Goal: Feedback & Contribution: Contribute content

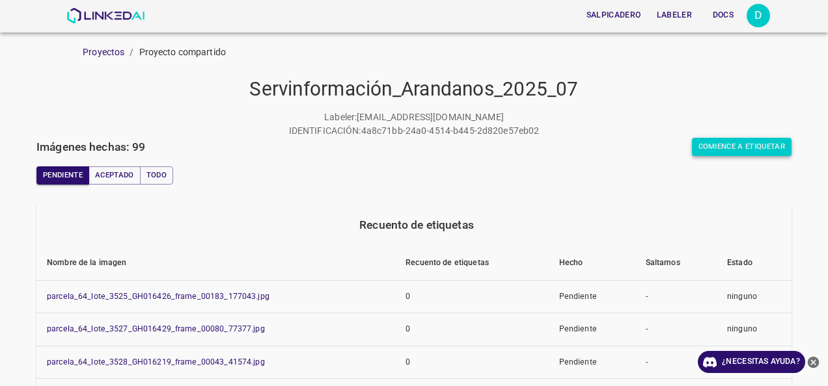
click at [692, 148] on button "Comience a etiquetar" at bounding box center [742, 147] width 100 height 18
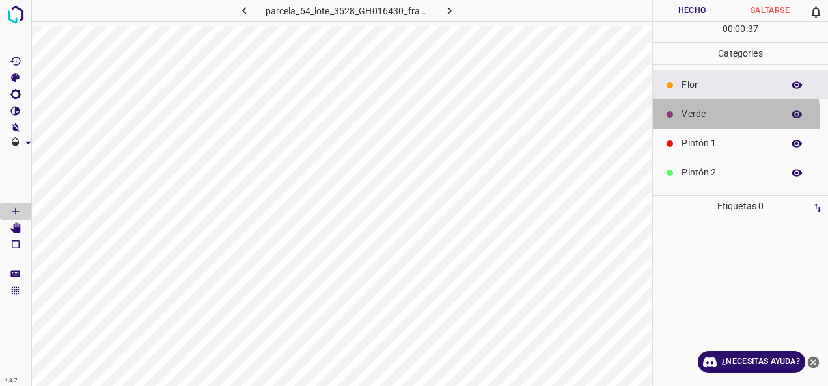
click at [709, 116] on p "Verde" at bounding box center [728, 114] width 94 height 14
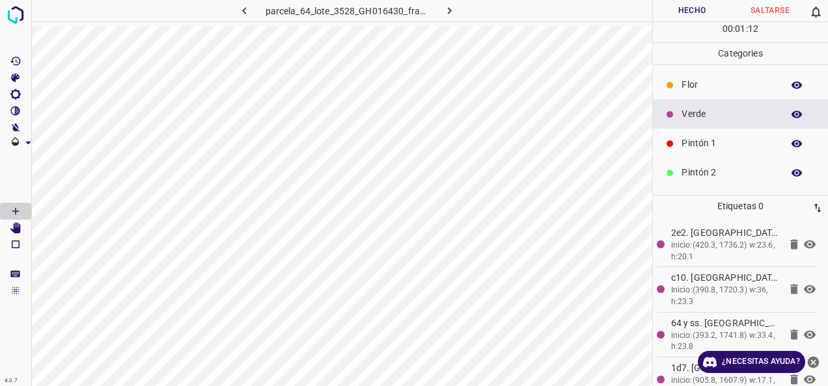
click at [718, 137] on p "Pintón 1" at bounding box center [728, 144] width 94 height 14
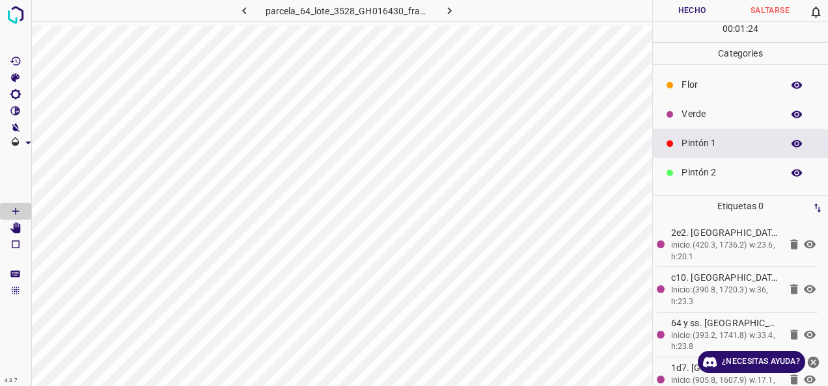
click at [727, 118] on p "Verde" at bounding box center [728, 114] width 94 height 14
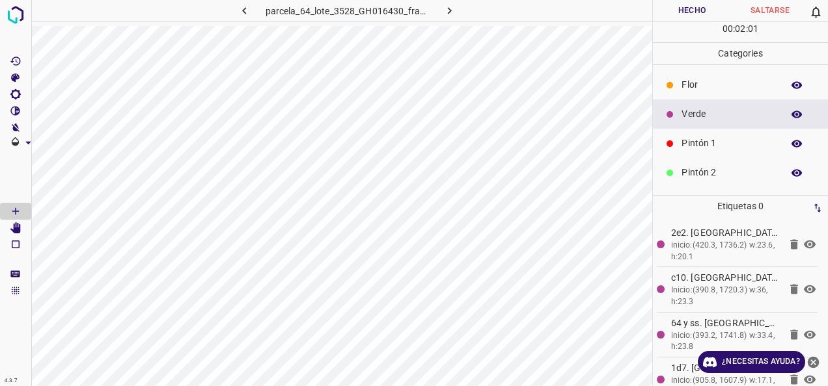
scroll to position [115, 0]
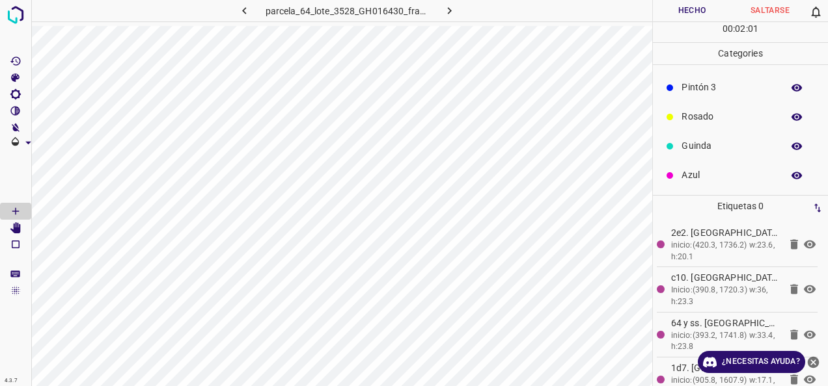
click at [712, 95] on div "Pintón 3" at bounding box center [740, 87] width 175 height 29
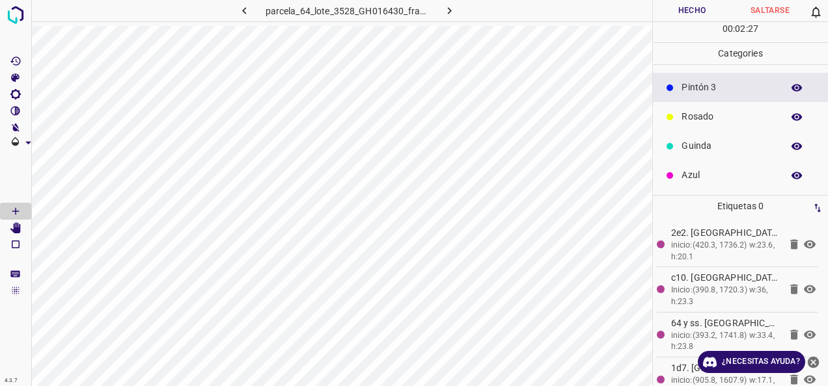
scroll to position [49, 0]
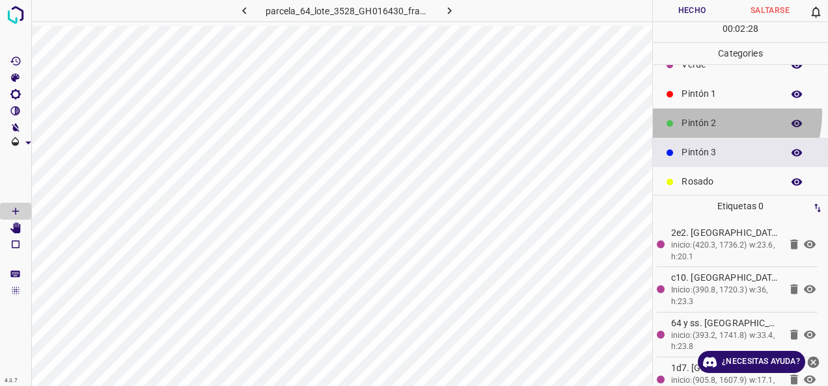
click at [724, 114] on div "Pintón 2" at bounding box center [740, 123] width 175 height 29
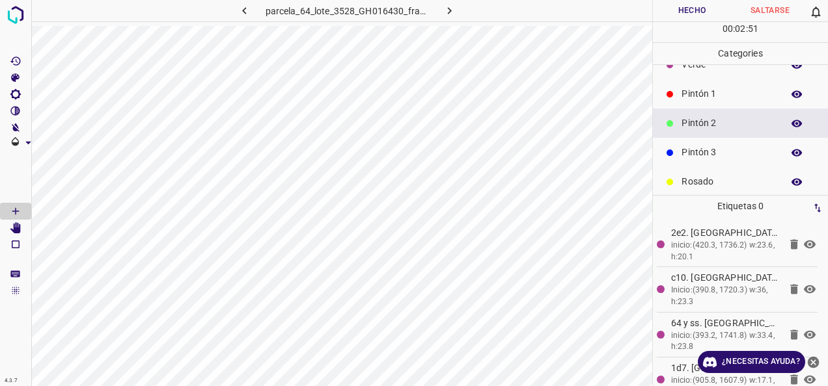
scroll to position [0, 0]
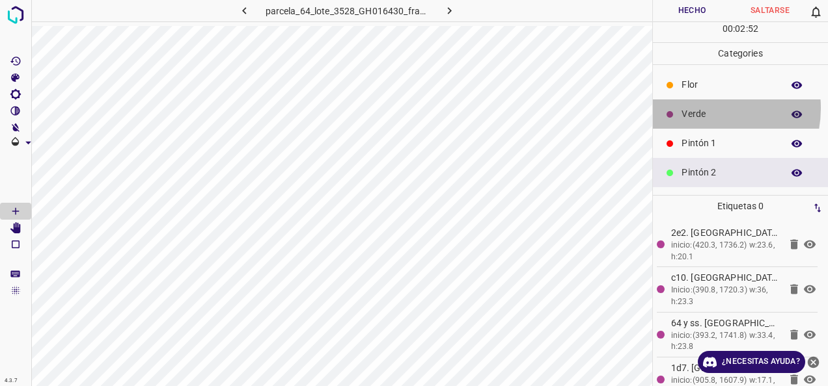
click at [704, 107] on p "Verde" at bounding box center [728, 114] width 94 height 14
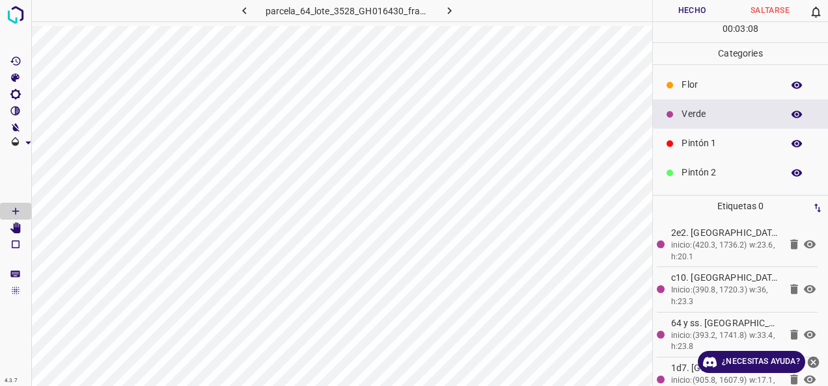
click at [703, 168] on p "Pintón 2" at bounding box center [728, 173] width 94 height 14
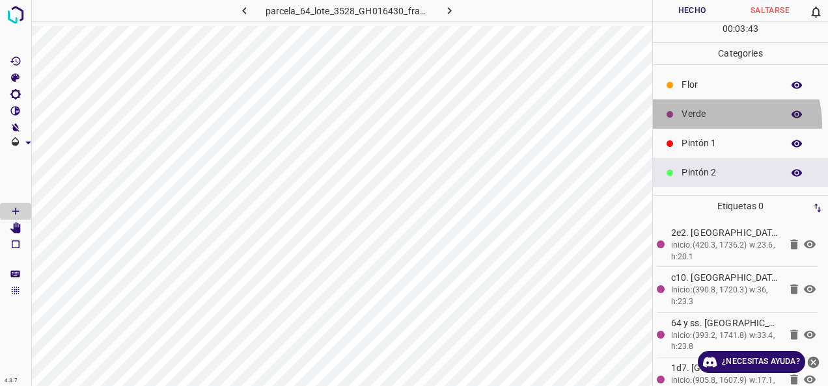
click at [727, 122] on div "Verde" at bounding box center [740, 114] width 175 height 29
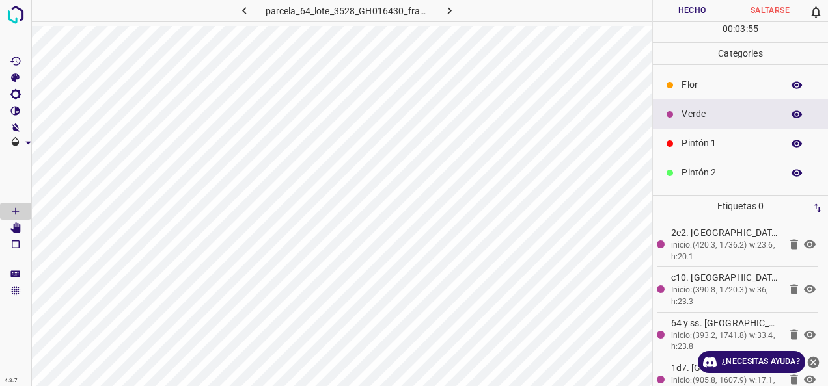
click at [759, 177] on p "Pintón 2" at bounding box center [728, 173] width 94 height 14
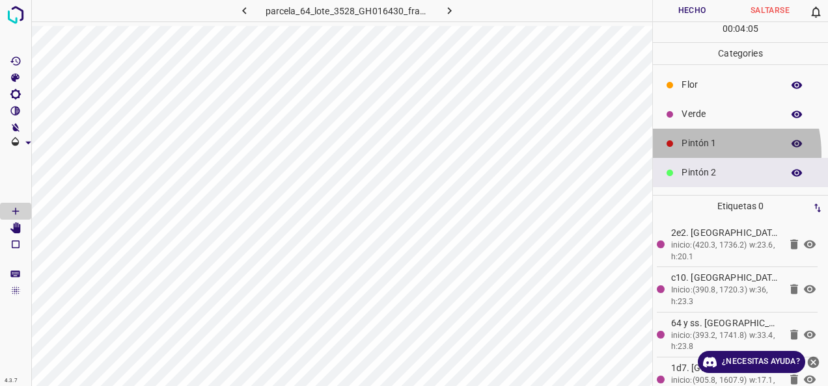
click at [692, 154] on div "Pintón 1" at bounding box center [740, 143] width 175 height 29
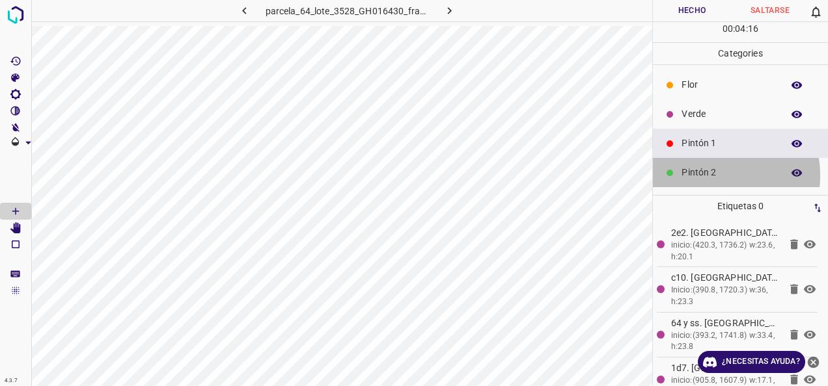
click at [705, 175] on p "Pintón 2" at bounding box center [728, 173] width 94 height 14
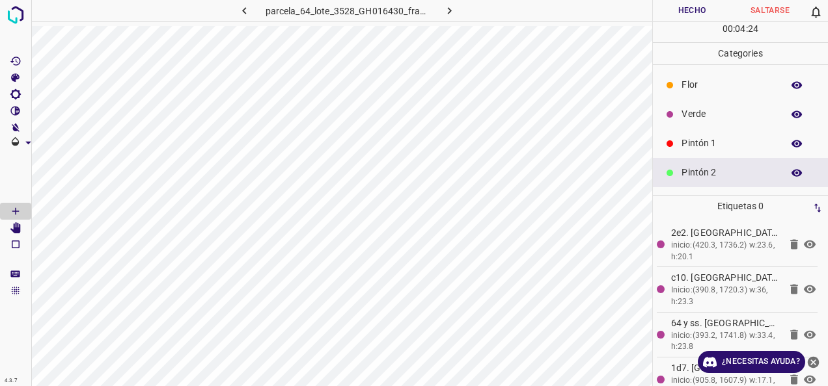
click at [694, 147] on p "Pintón 1" at bounding box center [728, 144] width 94 height 14
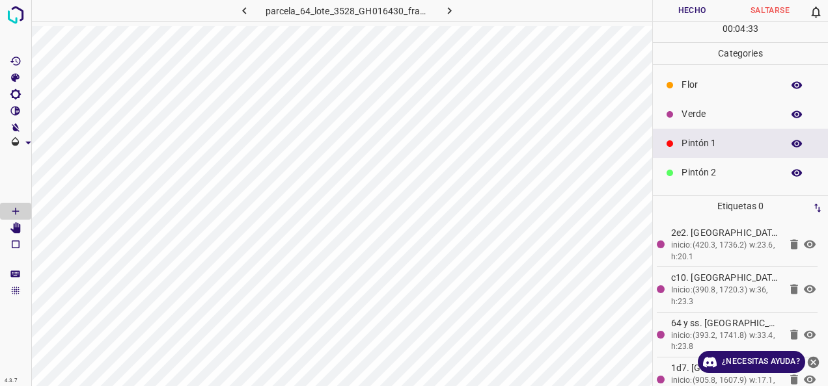
click at [681, 114] on div "Verde" at bounding box center [740, 114] width 175 height 29
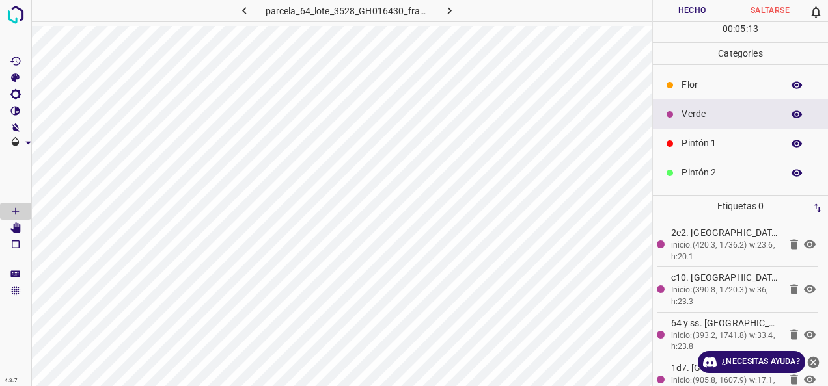
click at [722, 167] on p "Pintón 2" at bounding box center [728, 173] width 94 height 14
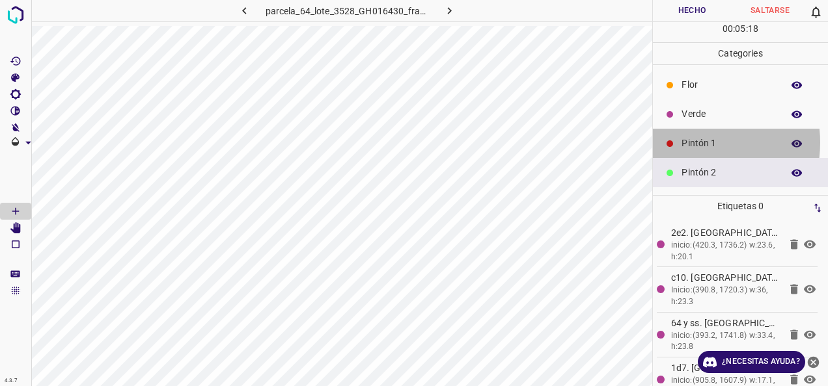
click at [688, 142] on p "Pintón 1" at bounding box center [728, 144] width 94 height 14
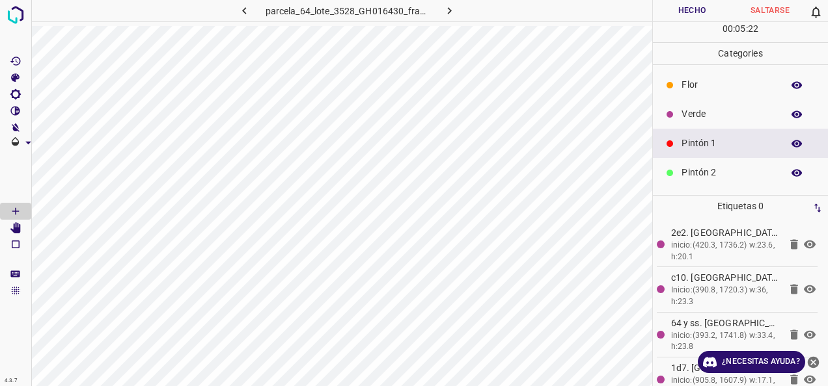
scroll to position [65, 0]
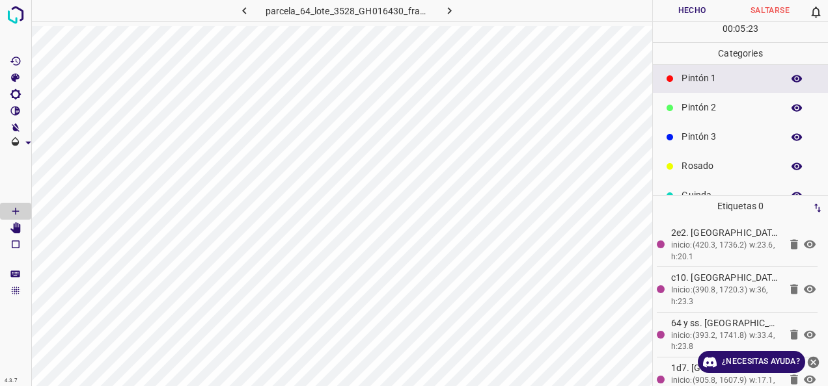
click at [719, 131] on p "Pintón 3" at bounding box center [728, 137] width 94 height 14
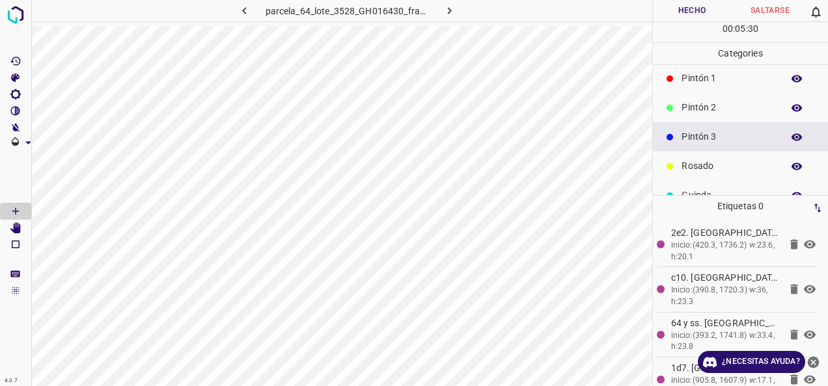
click at [681, 103] on div "Pintón 2" at bounding box center [740, 107] width 175 height 29
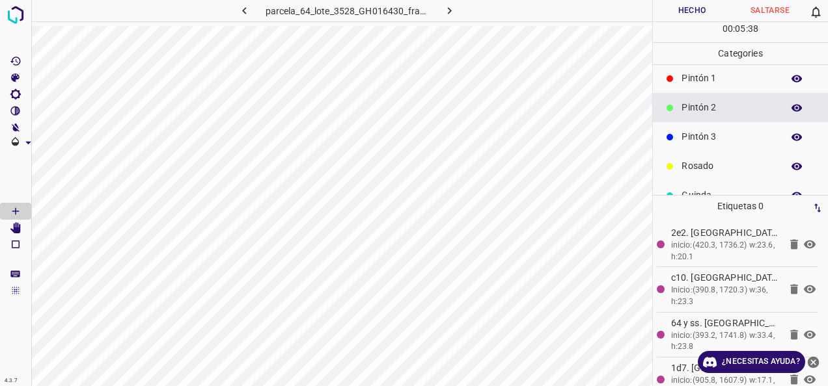
scroll to position [0, 0]
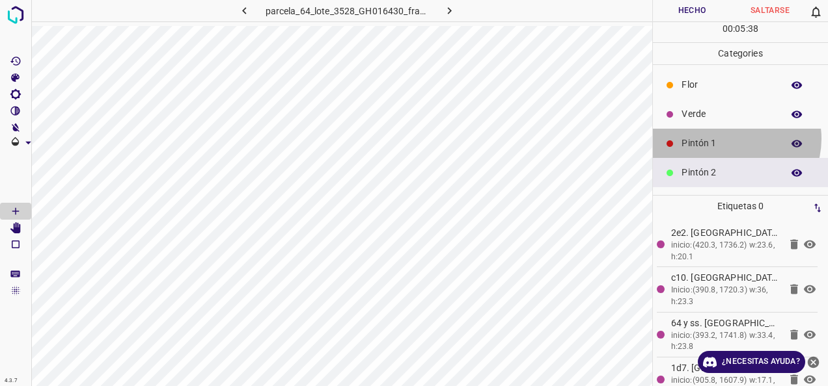
click at [733, 138] on p "Pintón 1" at bounding box center [728, 144] width 94 height 14
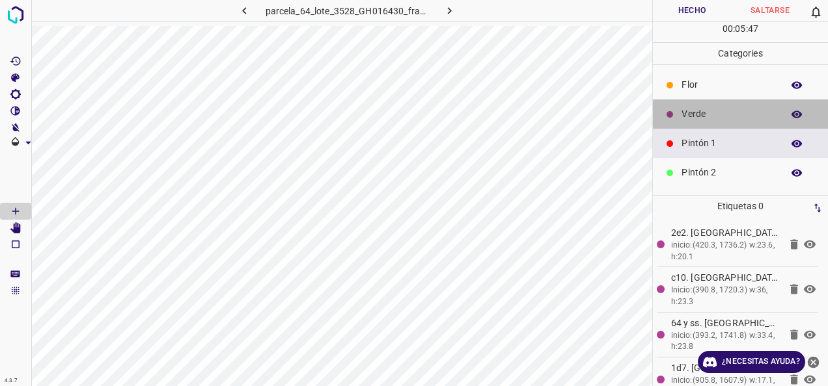
click at [748, 112] on p "Verde" at bounding box center [728, 114] width 94 height 14
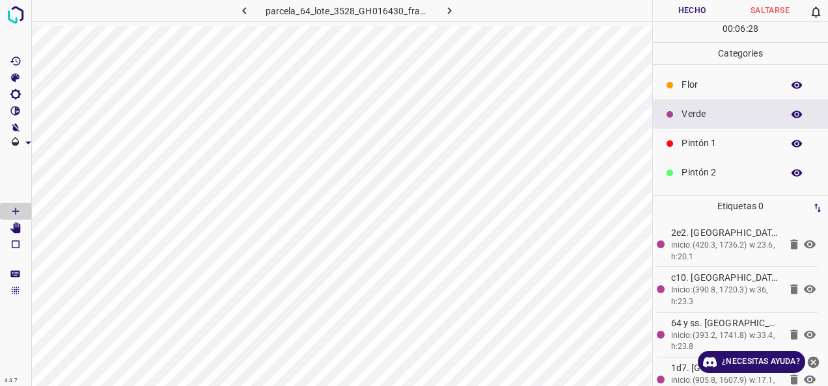
click at [742, 158] on div "Pintón 2" at bounding box center [740, 172] width 175 height 29
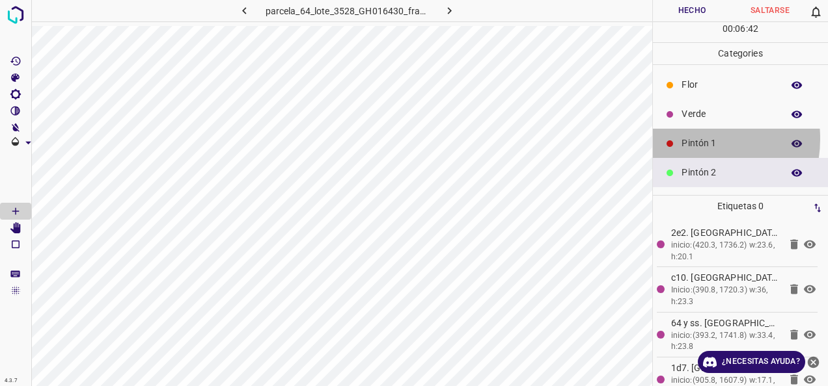
click at [692, 139] on p "Pintón 1" at bounding box center [728, 144] width 94 height 14
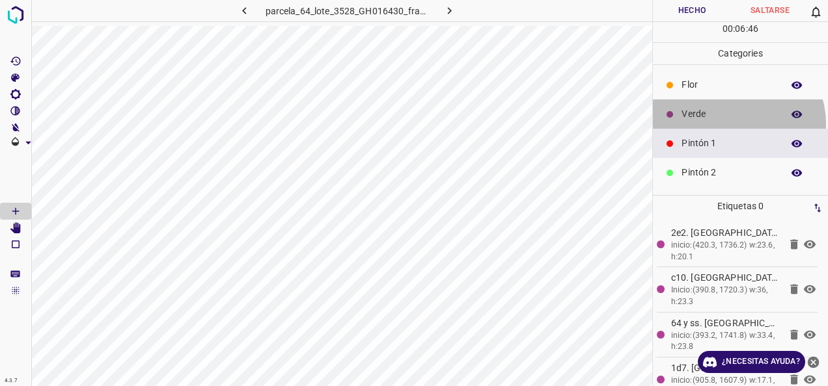
click at [737, 123] on div "Verde" at bounding box center [740, 114] width 175 height 29
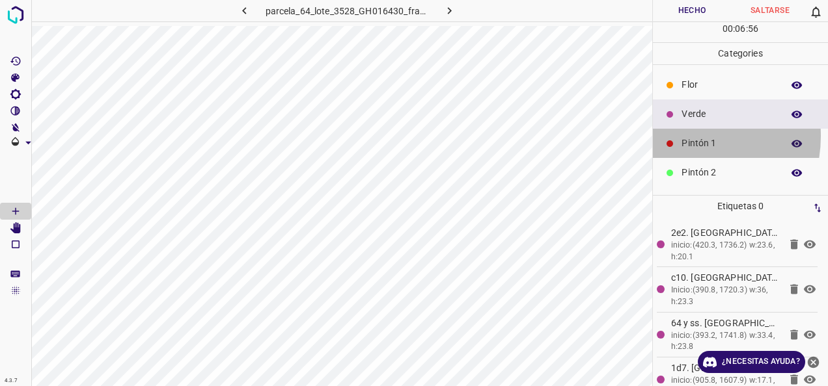
click at [679, 135] on div "Pintón 1" at bounding box center [740, 143] width 175 height 29
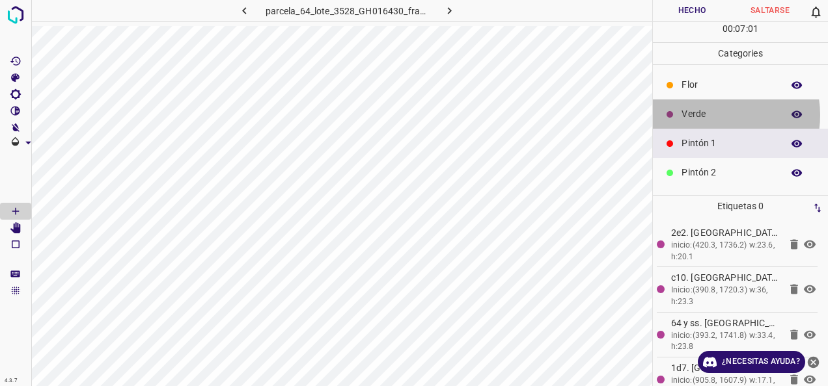
click at [716, 115] on p "Verde" at bounding box center [728, 114] width 94 height 14
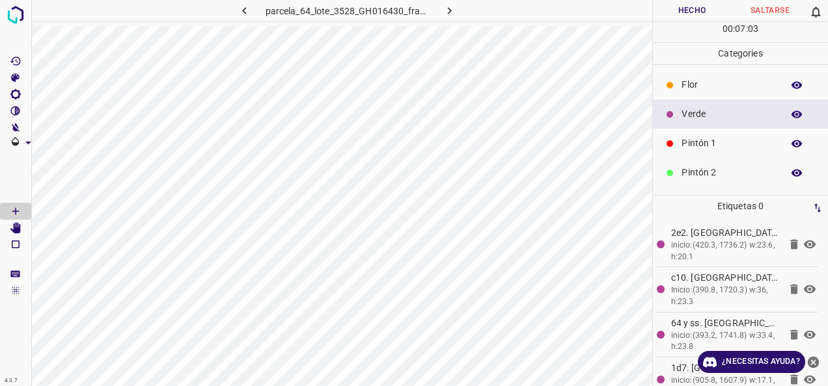
scroll to position [115, 0]
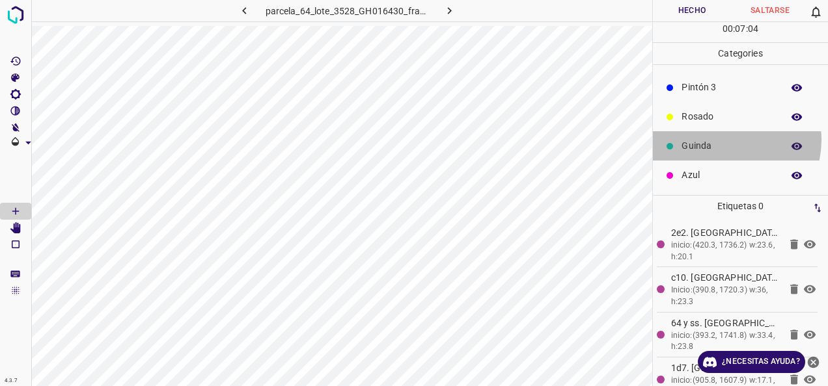
click at [724, 139] on p "Guinda" at bounding box center [728, 146] width 94 height 14
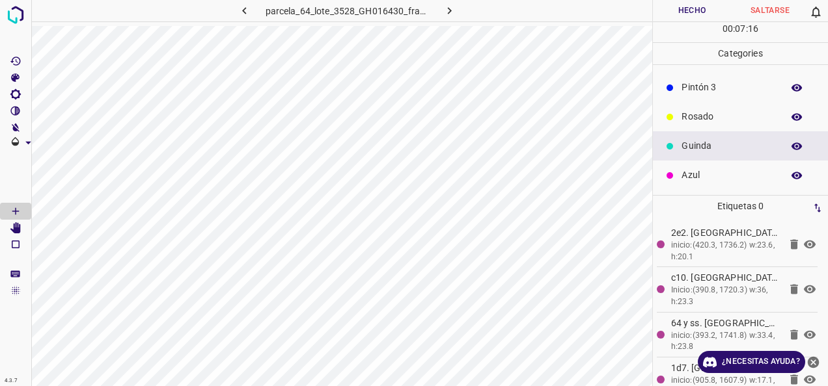
scroll to position [49, 0]
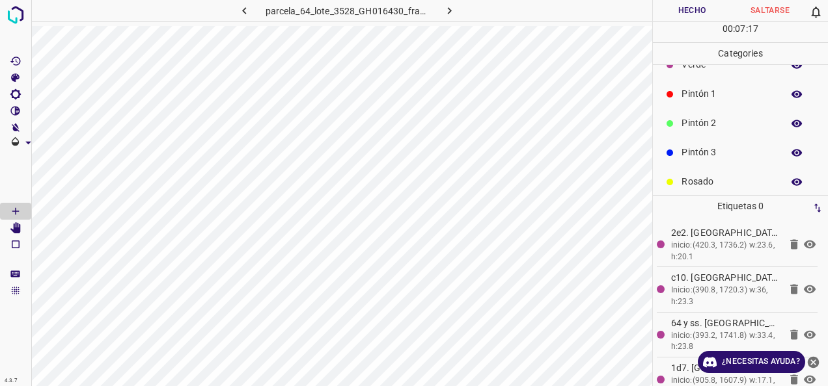
click at [697, 131] on div "Pintón 2" at bounding box center [740, 123] width 175 height 29
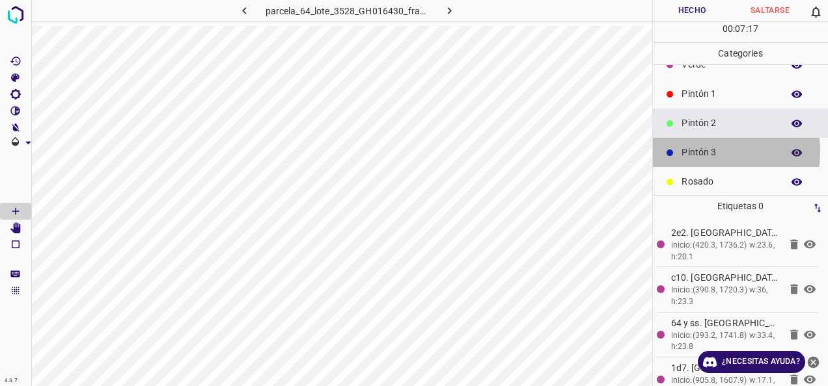
click at [699, 151] on p "Pintón 3" at bounding box center [728, 153] width 94 height 14
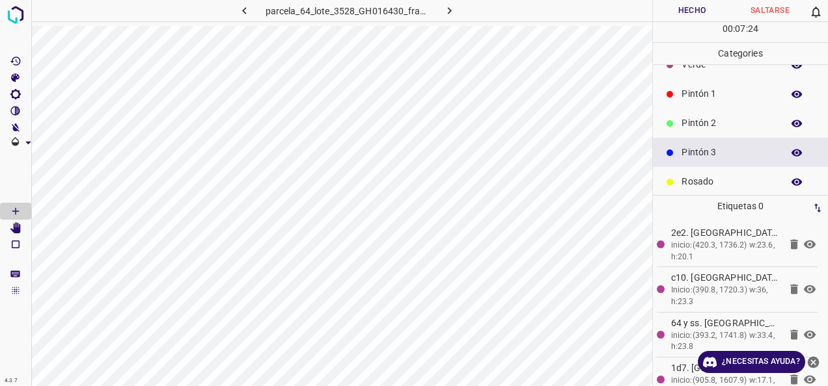
click at [709, 117] on p "Pintón 2" at bounding box center [728, 123] width 94 height 14
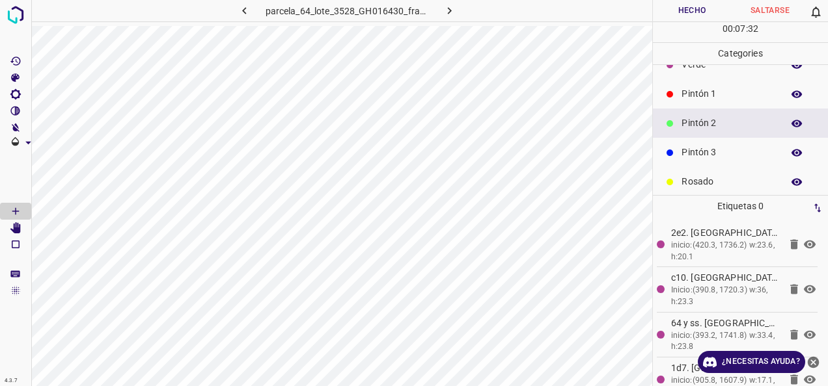
click at [729, 92] on p "Pintón 1" at bounding box center [728, 94] width 94 height 14
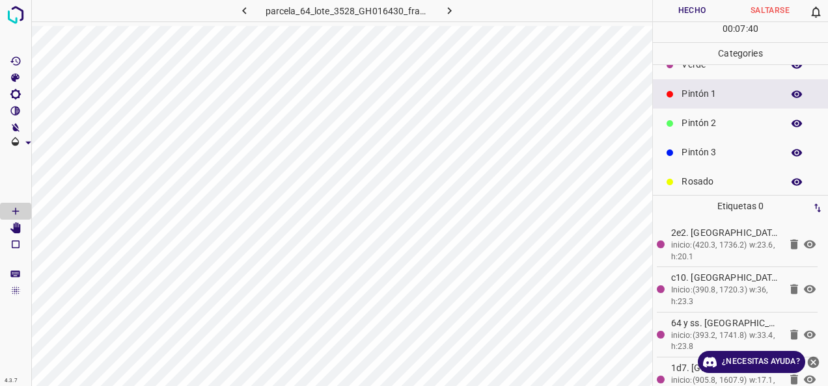
scroll to position [0, 0]
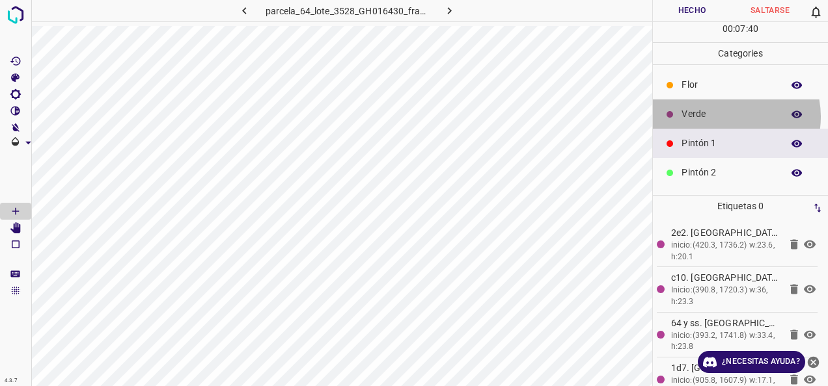
click at [727, 116] on p "Verde" at bounding box center [728, 114] width 94 height 14
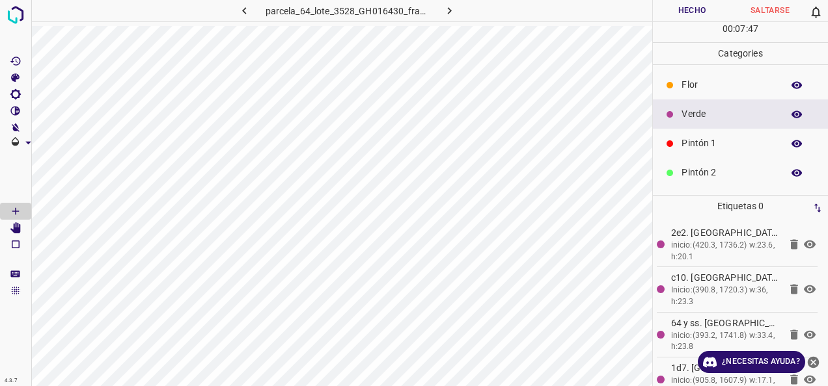
click at [733, 142] on p "Pintón 1" at bounding box center [728, 144] width 94 height 14
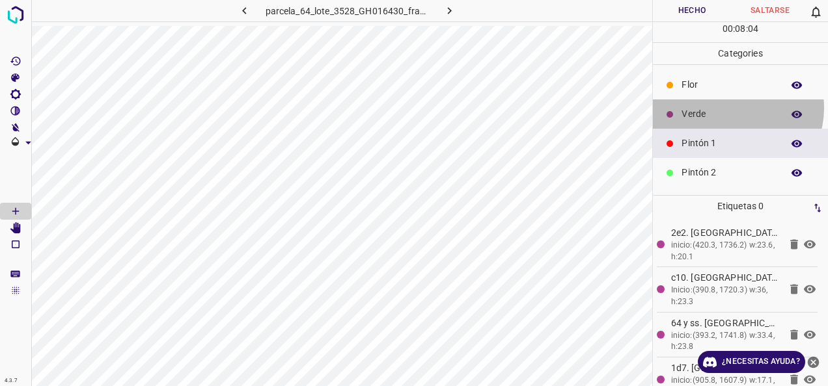
click at [737, 107] on p "Verde" at bounding box center [728, 114] width 94 height 14
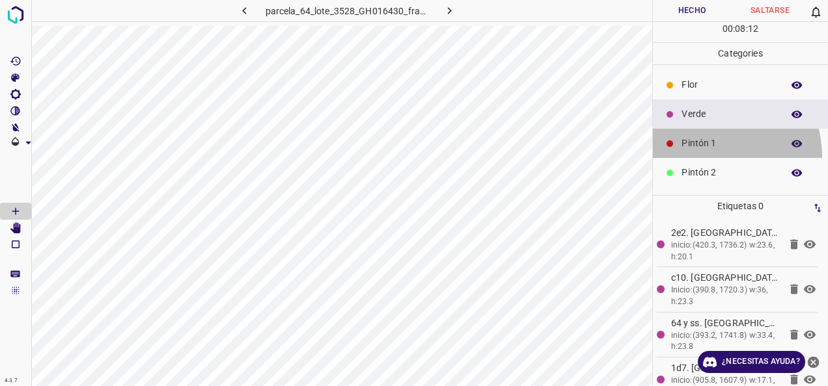
click at [700, 157] on div "Pintón 1" at bounding box center [740, 143] width 175 height 29
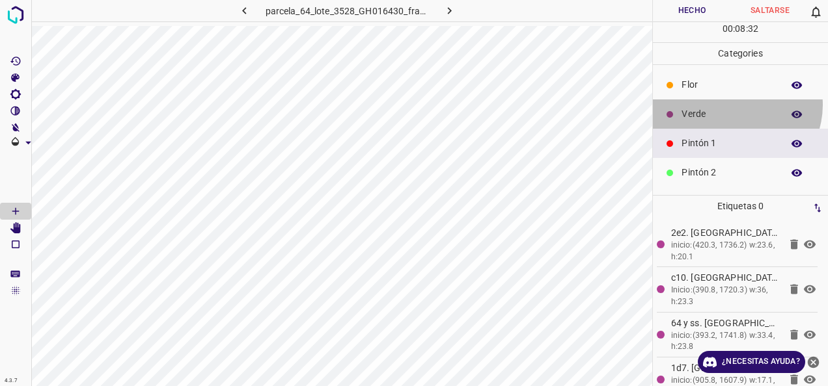
click at [735, 104] on div "Verde" at bounding box center [740, 114] width 175 height 29
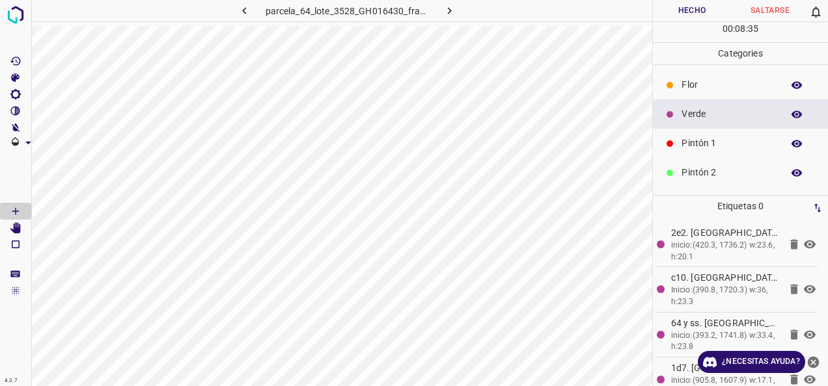
click at [699, 131] on div "Pintón 1" at bounding box center [740, 143] width 175 height 29
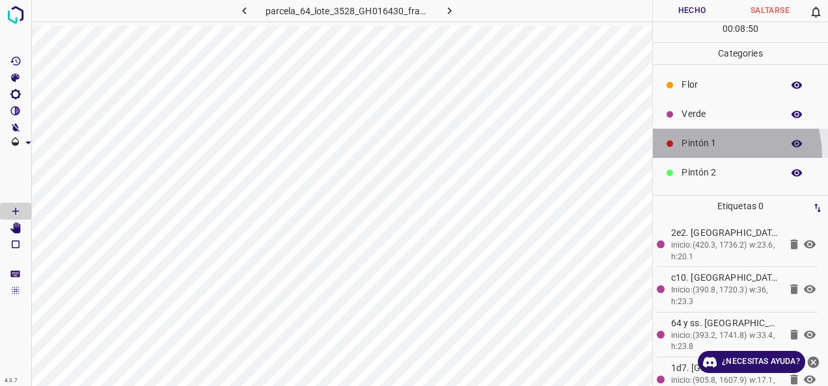
click at [702, 156] on div "Pintón 1" at bounding box center [740, 143] width 175 height 29
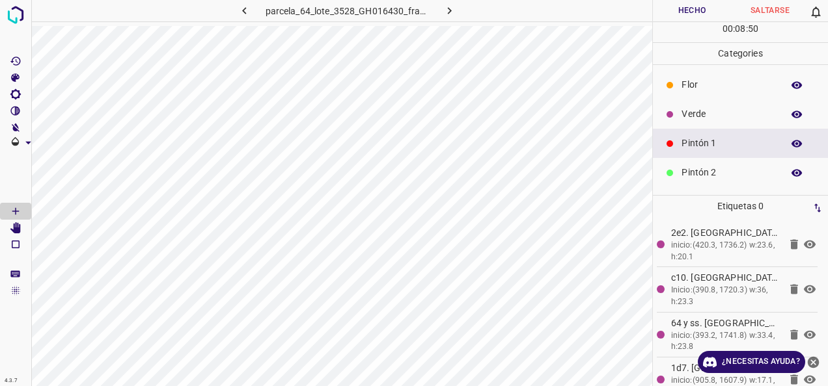
click at [702, 168] on p "Pintón 2" at bounding box center [728, 173] width 94 height 14
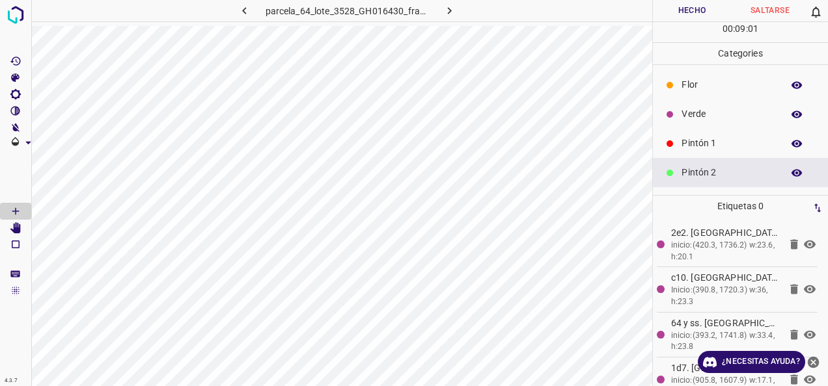
scroll to position [115, 0]
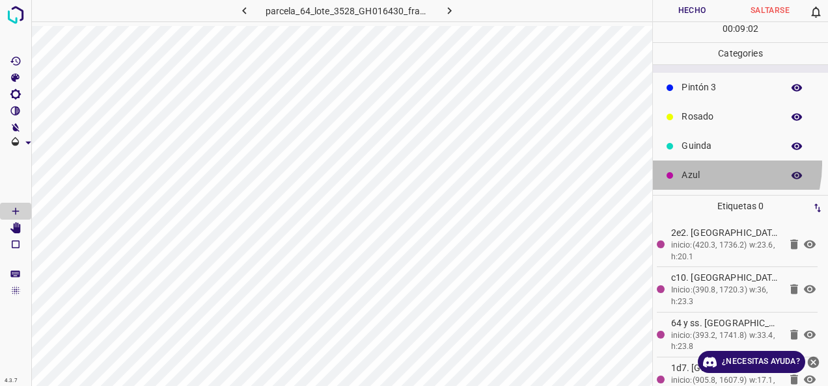
click at [706, 164] on div "Azul" at bounding box center [740, 175] width 175 height 29
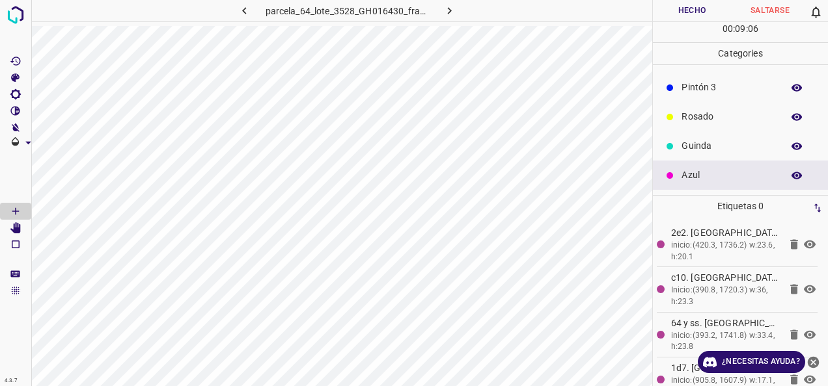
scroll to position [0, 0]
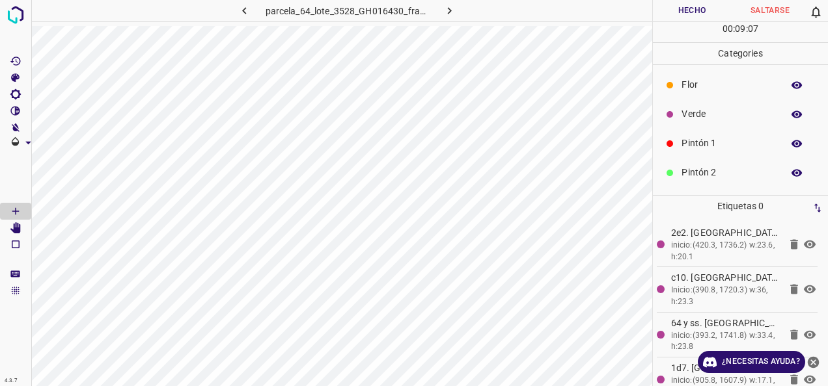
click at [697, 111] on p "Verde" at bounding box center [728, 114] width 94 height 14
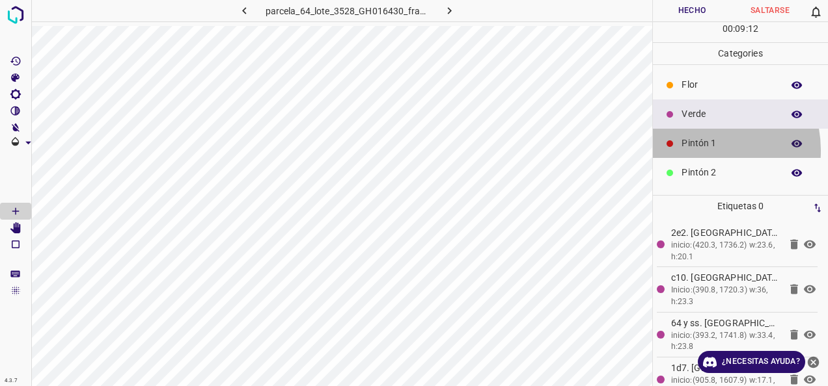
click at [699, 150] on div "Pintón 1" at bounding box center [740, 143] width 175 height 29
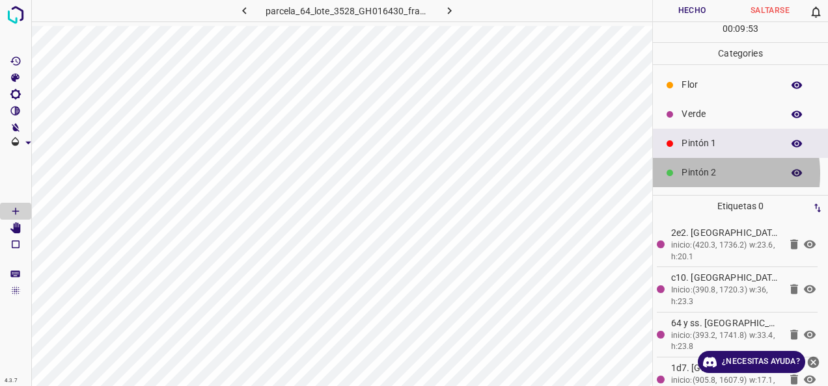
click at [700, 173] on p "Pintón 2" at bounding box center [728, 173] width 94 height 14
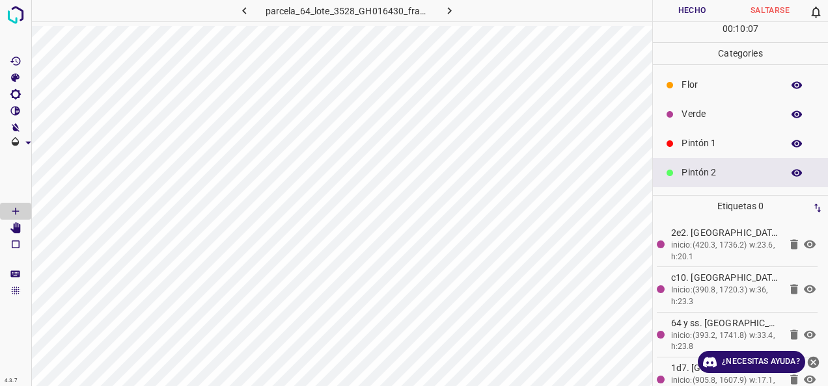
click at [710, 108] on p "Verde" at bounding box center [728, 114] width 94 height 14
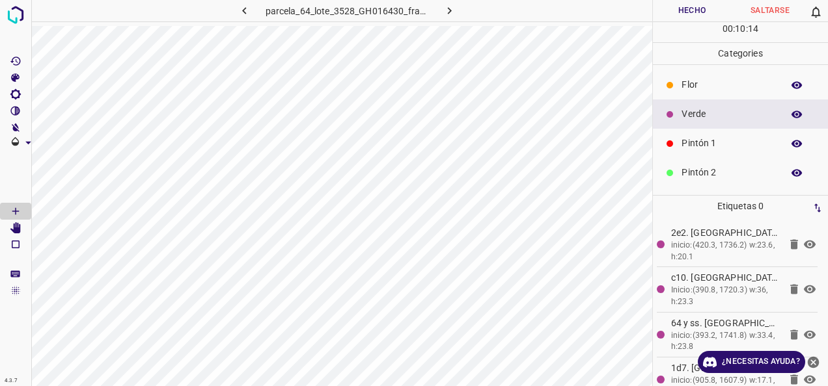
scroll to position [115, 0]
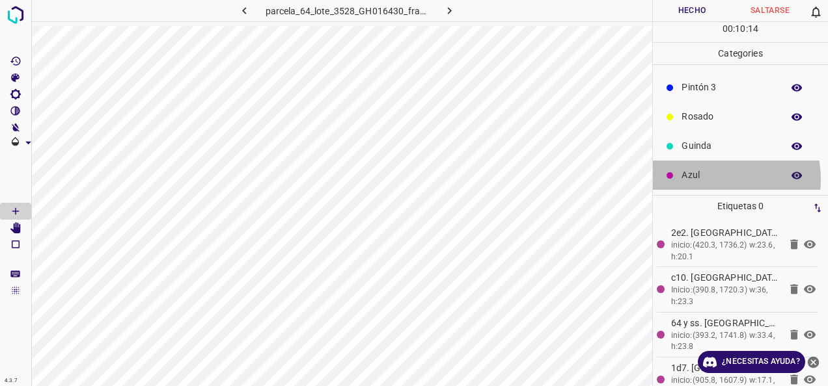
click at [714, 178] on p "Azul" at bounding box center [728, 176] width 94 height 14
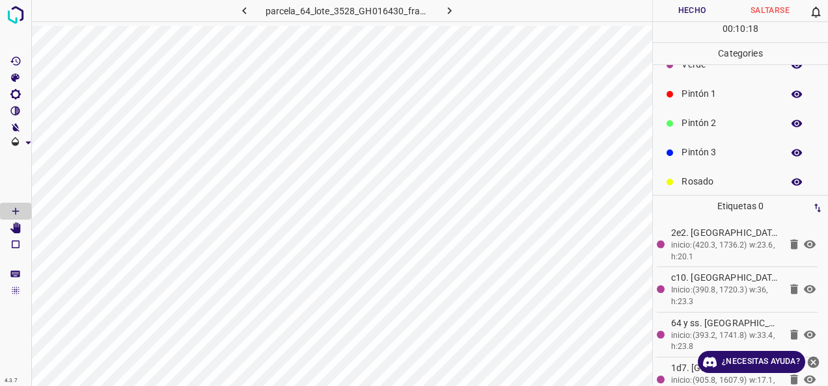
scroll to position [0, 0]
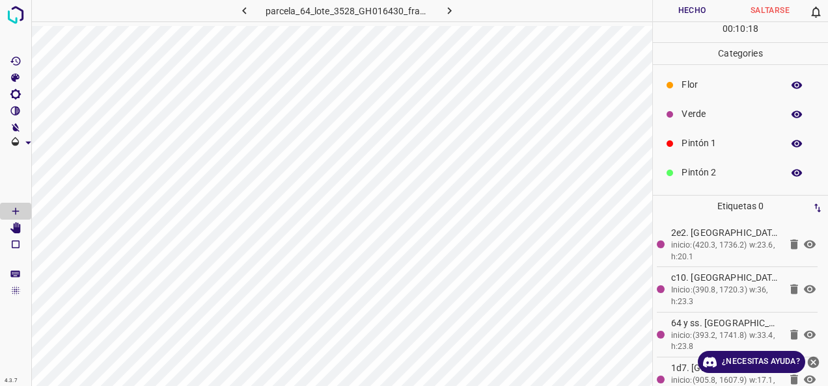
click at [696, 119] on p "Verde" at bounding box center [728, 114] width 94 height 14
click at [690, 181] on div "Pintón 2" at bounding box center [740, 172] width 175 height 29
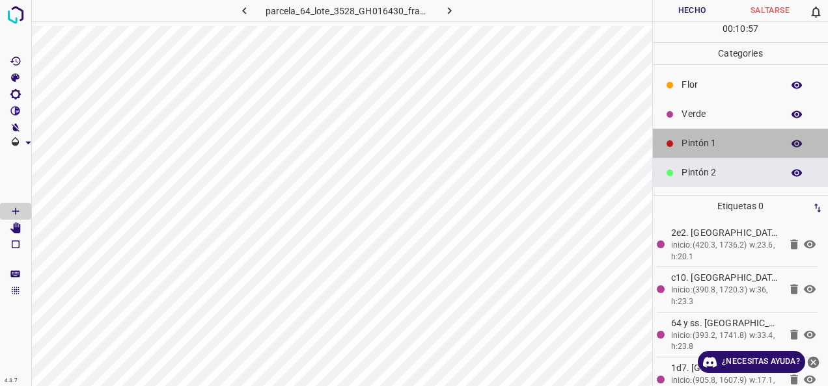
click at [756, 137] on p "Pintón 1" at bounding box center [728, 144] width 94 height 14
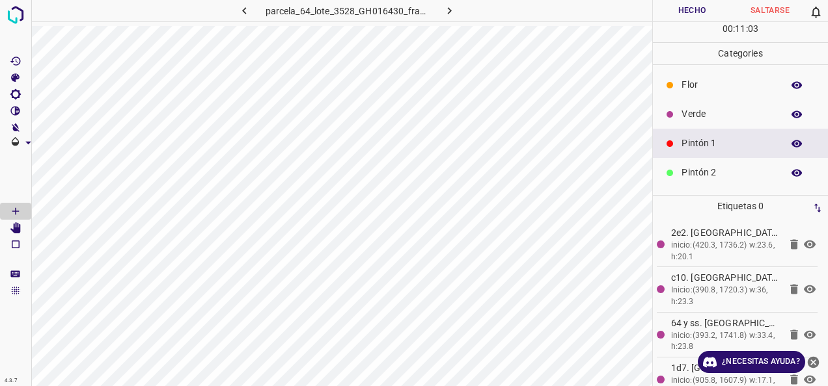
click at [708, 114] on p "Verde" at bounding box center [728, 114] width 94 height 14
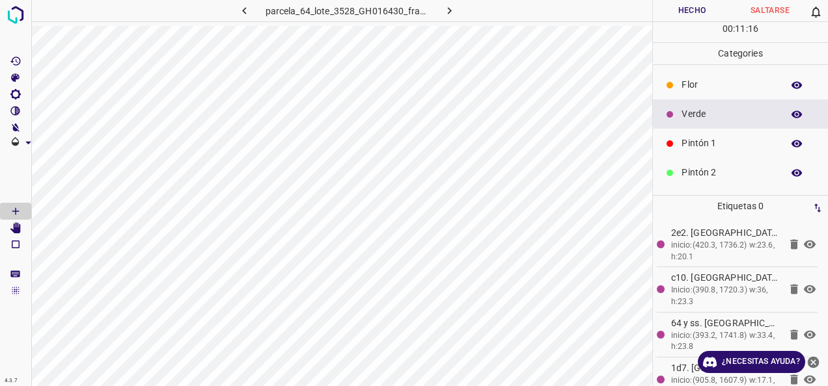
click at [709, 139] on p "Pintón 1" at bounding box center [728, 144] width 94 height 14
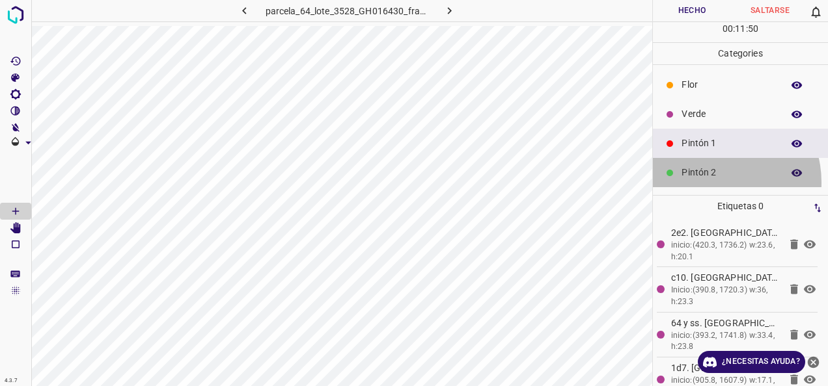
click at [714, 182] on div "Pintón 2" at bounding box center [740, 172] width 175 height 29
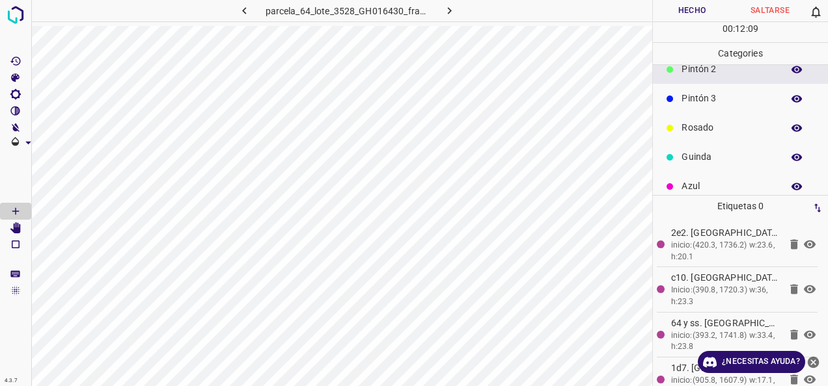
scroll to position [115, 0]
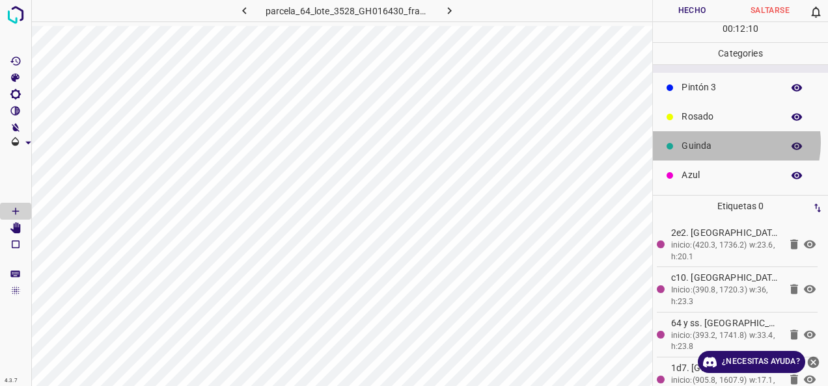
click at [721, 142] on p "Guinda" at bounding box center [728, 146] width 94 height 14
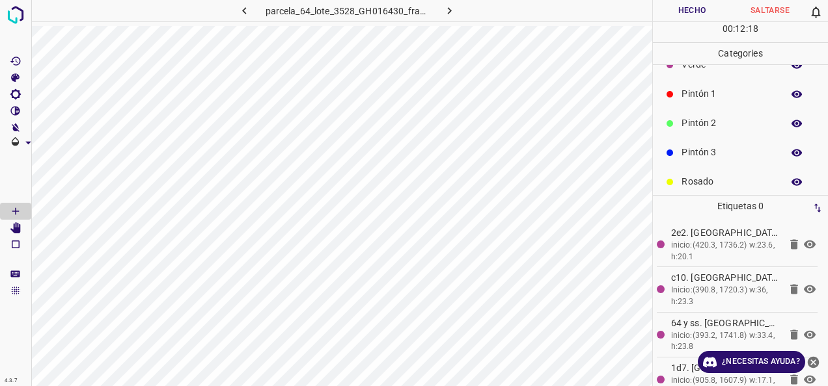
scroll to position [0, 0]
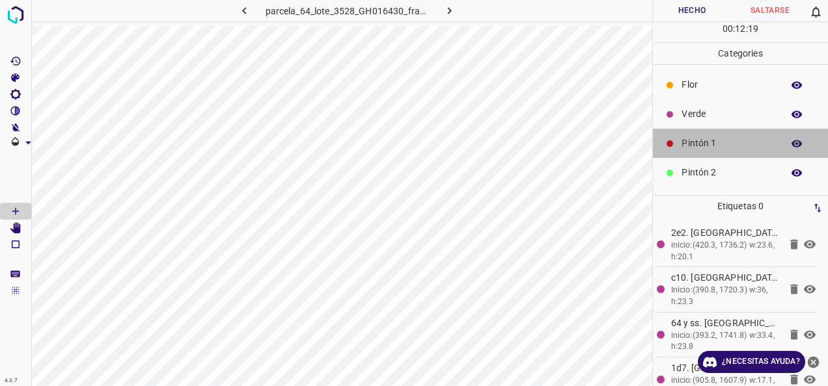
click at [740, 137] on p "Pintón 1" at bounding box center [728, 144] width 94 height 14
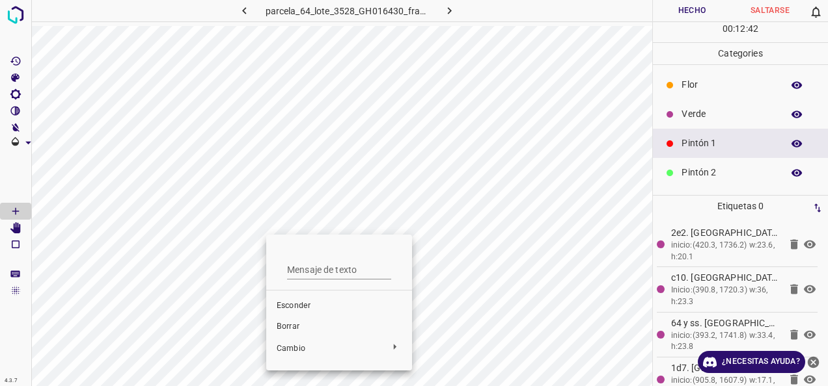
click at [279, 223] on div at bounding box center [414, 193] width 828 height 386
click at [709, 177] on p "Pintón 2" at bounding box center [728, 173] width 94 height 14
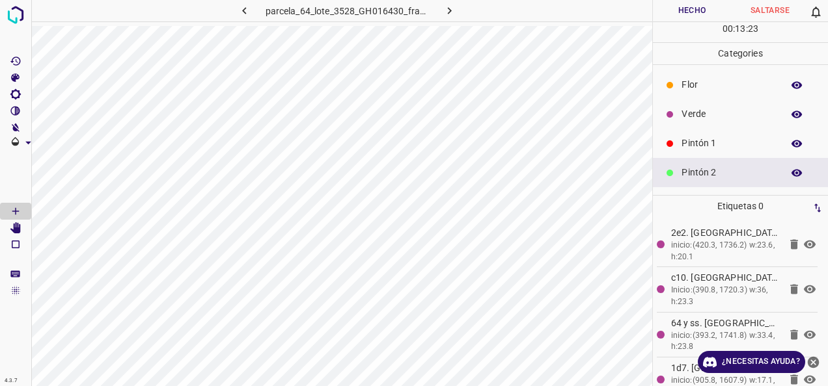
scroll to position [115, 0]
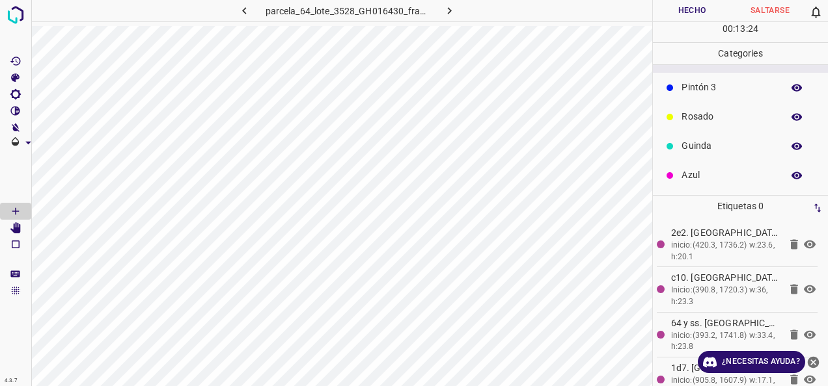
click at [684, 164] on div "Azul" at bounding box center [740, 175] width 175 height 29
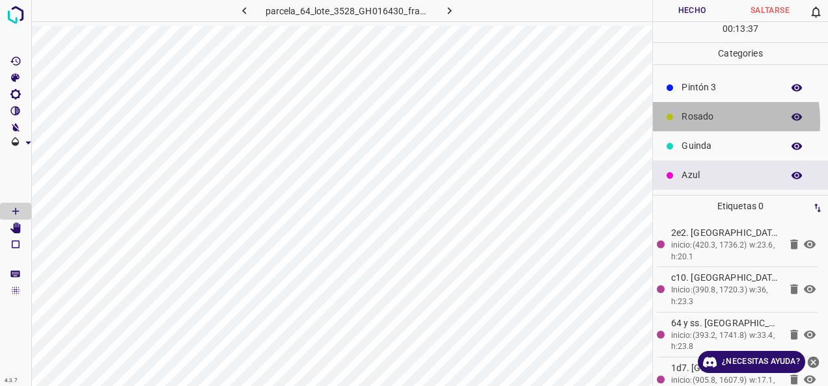
click at [693, 120] on p "Rosado" at bounding box center [728, 117] width 94 height 14
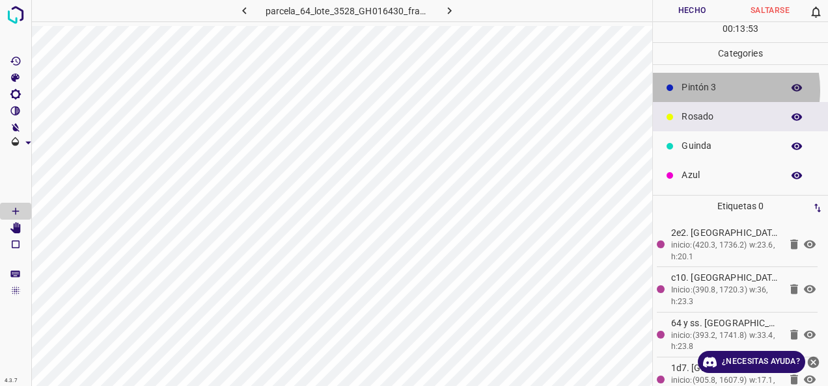
click at [716, 89] on p "Pintón 3" at bounding box center [728, 88] width 94 height 14
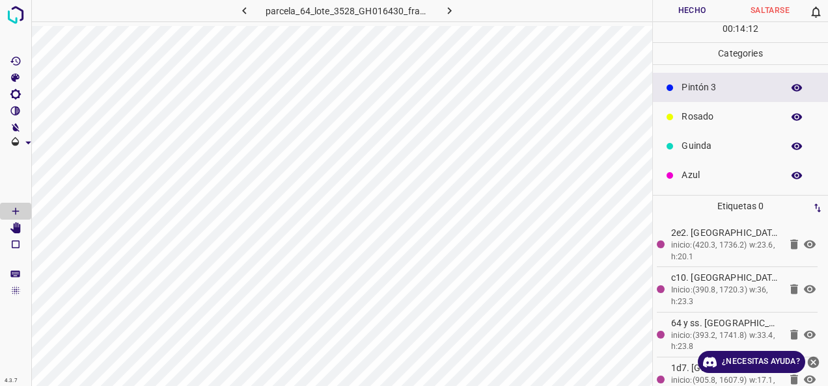
click at [701, 114] on p "Rosado" at bounding box center [728, 117] width 94 height 14
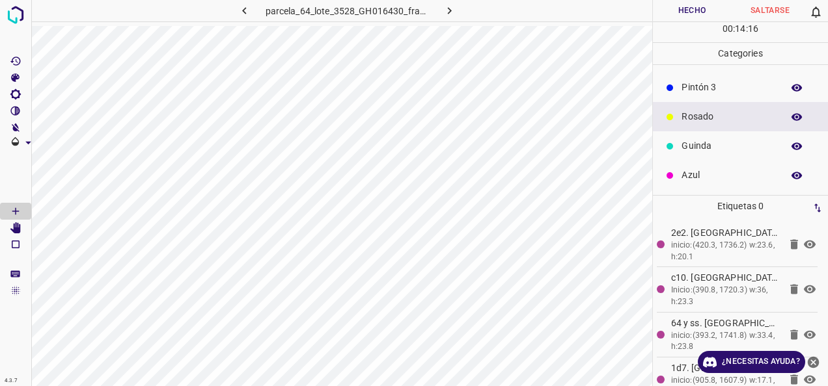
scroll to position [0, 0]
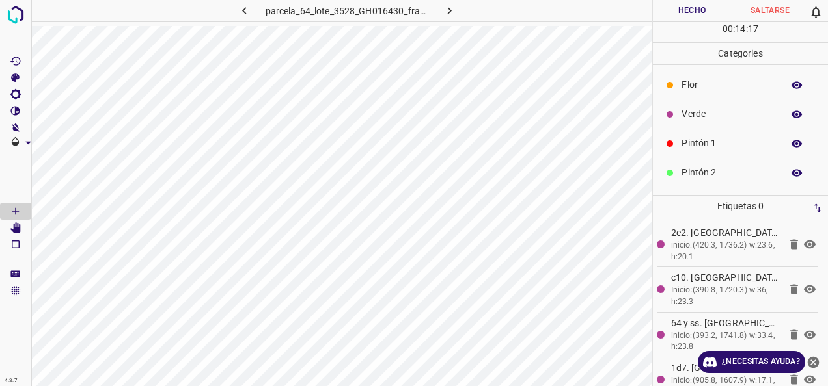
drag, startPoint x: 719, startPoint y: 155, endPoint x: 672, endPoint y: 167, distance: 48.3
click at [719, 156] on div "Pintón 1" at bounding box center [740, 143] width 175 height 29
click at [727, 117] on p "Verde" at bounding box center [728, 114] width 94 height 14
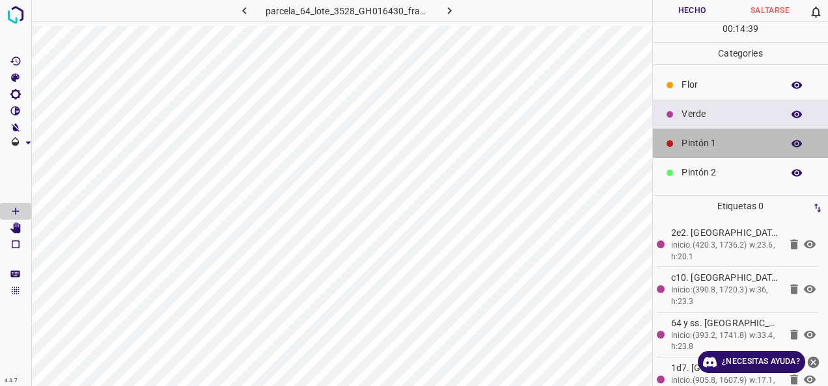
click at [752, 147] on p "Pintón 1" at bounding box center [728, 144] width 94 height 14
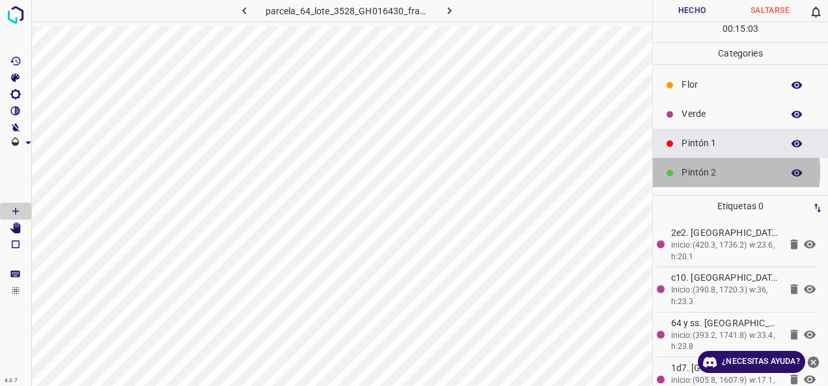
click at [694, 170] on p "Pintón 2" at bounding box center [728, 173] width 94 height 14
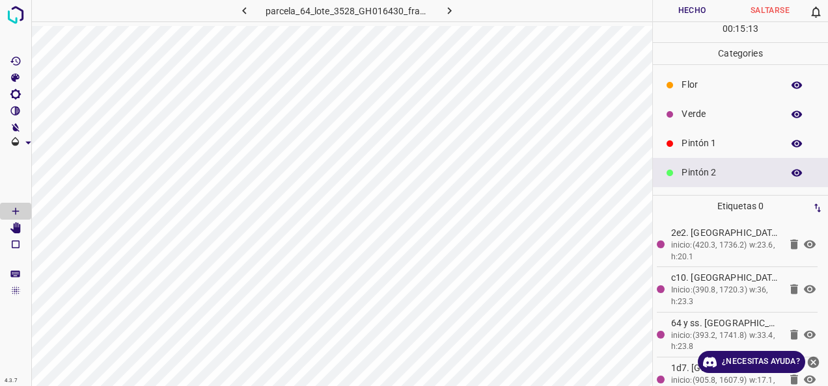
click at [726, 146] on p "Pintón 1" at bounding box center [728, 144] width 94 height 14
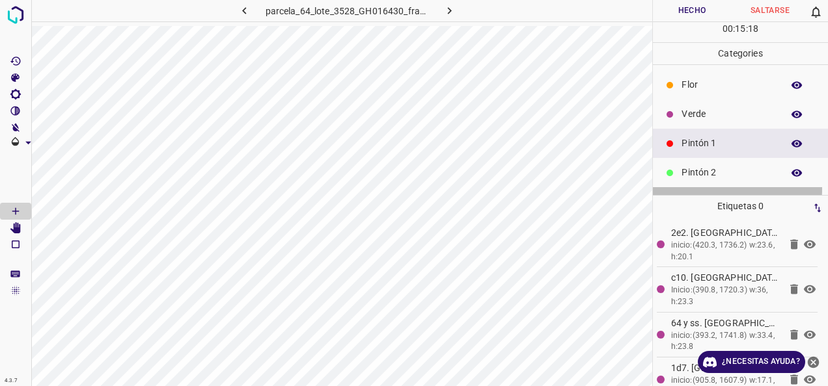
click at [692, 187] on div "Pintón 3" at bounding box center [740, 201] width 175 height 29
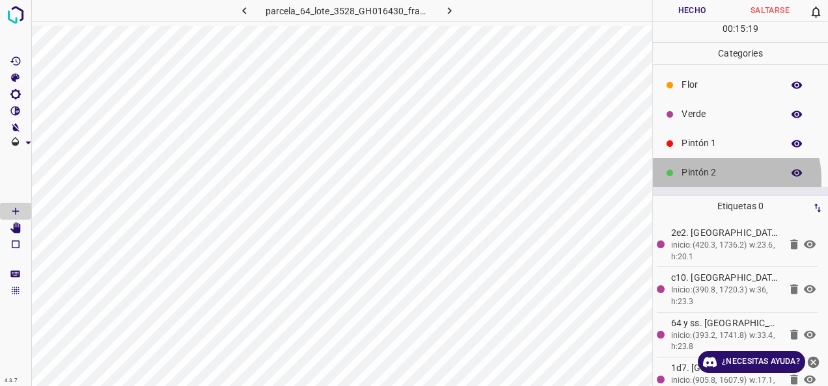
click at [726, 178] on p "Pintón 2" at bounding box center [728, 173] width 94 height 14
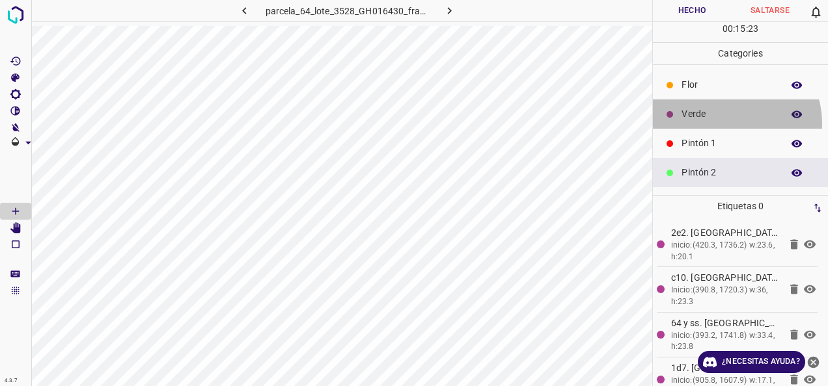
click at [729, 122] on div "Verde" at bounding box center [740, 114] width 175 height 29
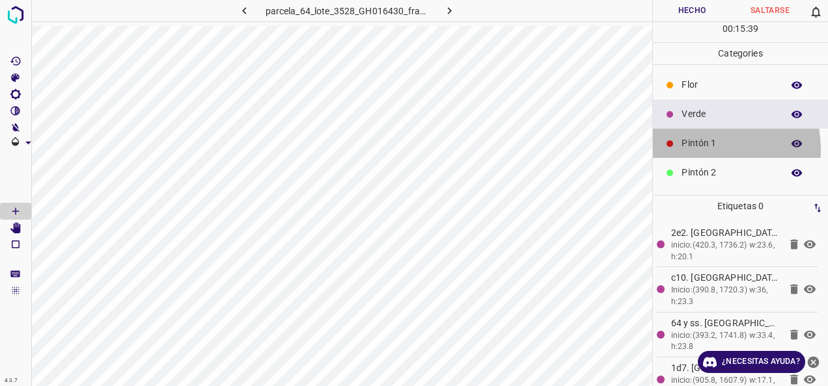
click at [701, 149] on p "Pintón 1" at bounding box center [728, 144] width 94 height 14
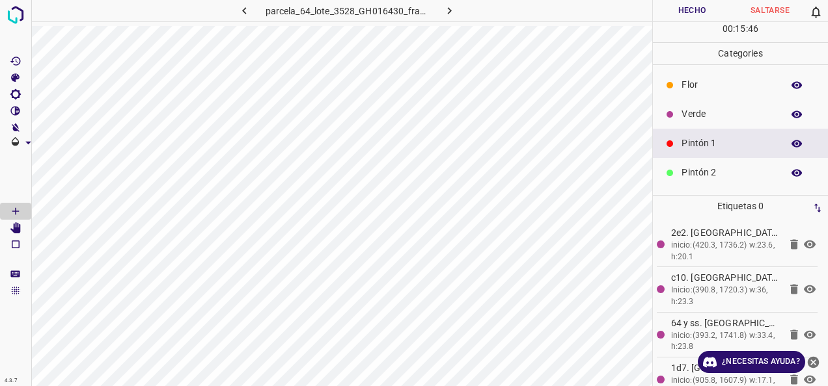
click at [729, 125] on div "Verde" at bounding box center [740, 114] width 175 height 29
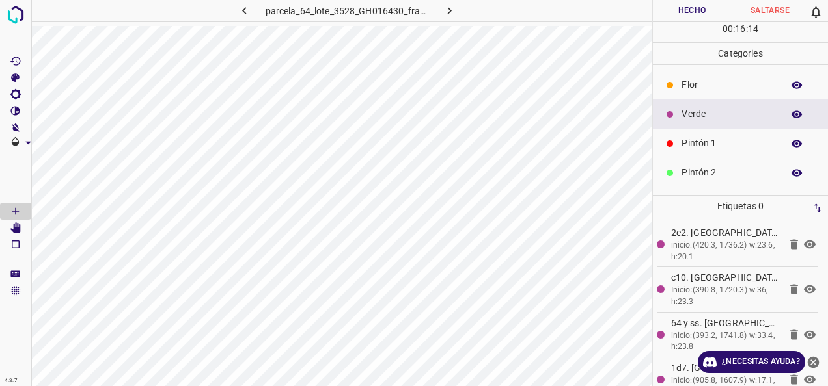
click at [690, 164] on div "Pintón 2" at bounding box center [740, 172] width 175 height 29
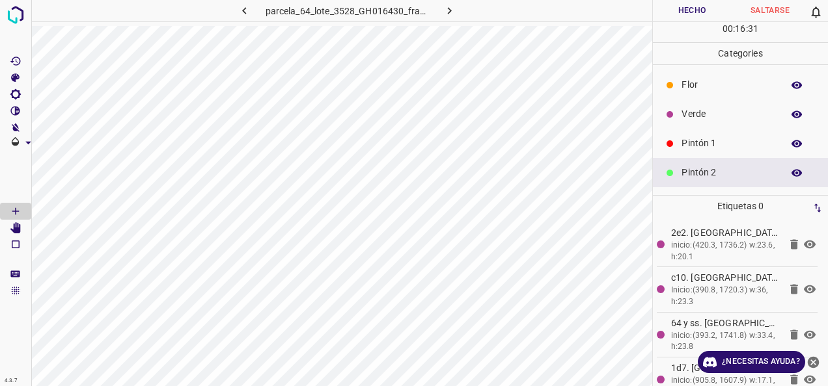
scroll to position [65, 0]
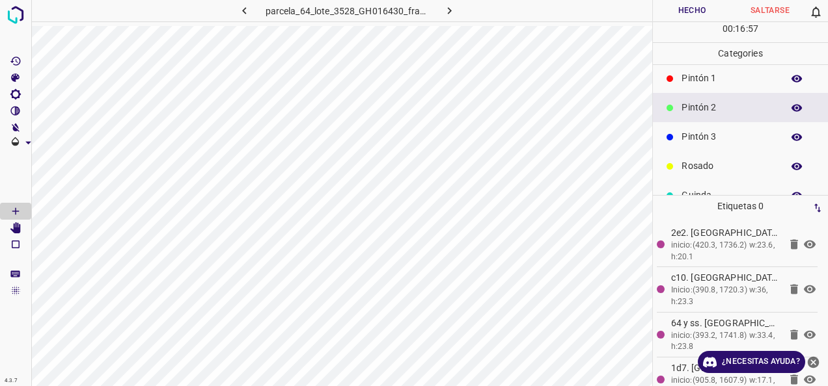
click at [697, 125] on div "Pintón 3" at bounding box center [740, 136] width 175 height 29
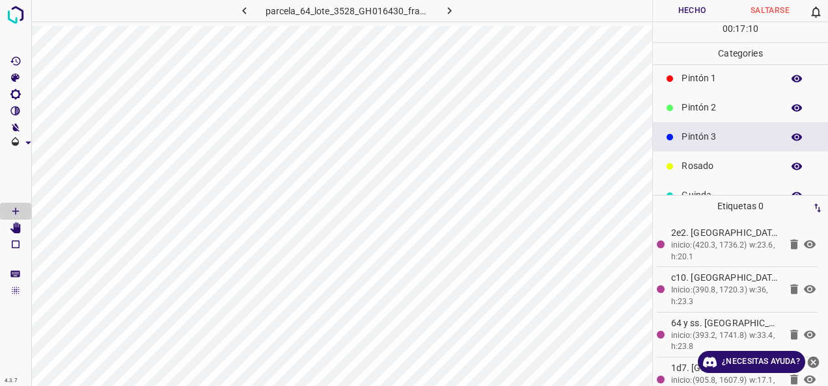
click at [727, 90] on div "Pintón 1" at bounding box center [740, 78] width 175 height 29
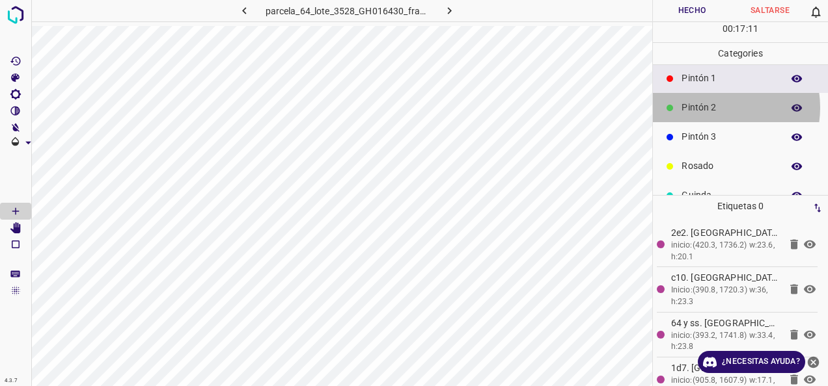
click at [714, 107] on p "Pintón 2" at bounding box center [728, 108] width 94 height 14
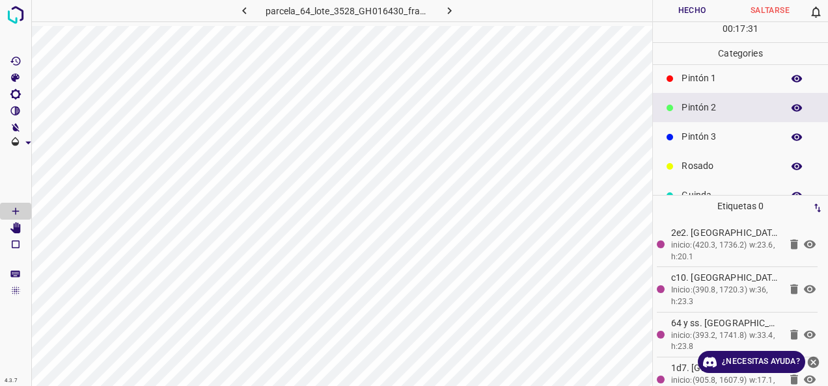
click at [730, 77] on p "Pintón 1" at bounding box center [728, 79] width 94 height 14
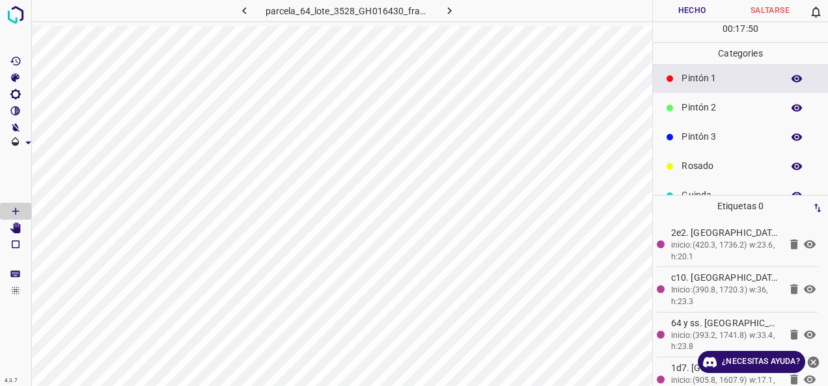
scroll to position [0, 0]
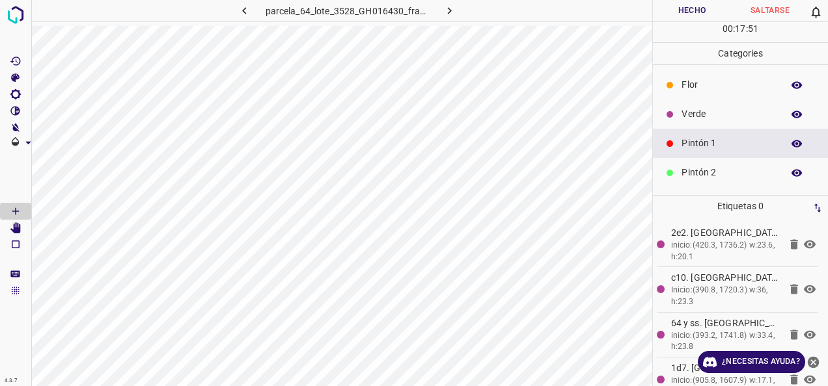
click at [707, 116] on p "Verde" at bounding box center [728, 114] width 94 height 14
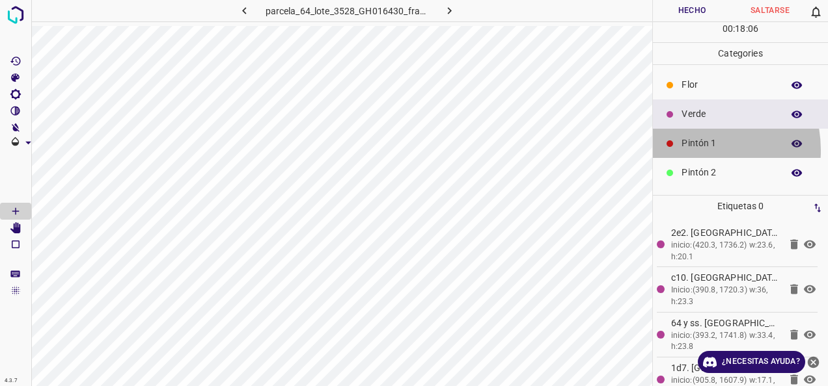
click at [692, 150] on p "Pintón 1" at bounding box center [728, 144] width 94 height 14
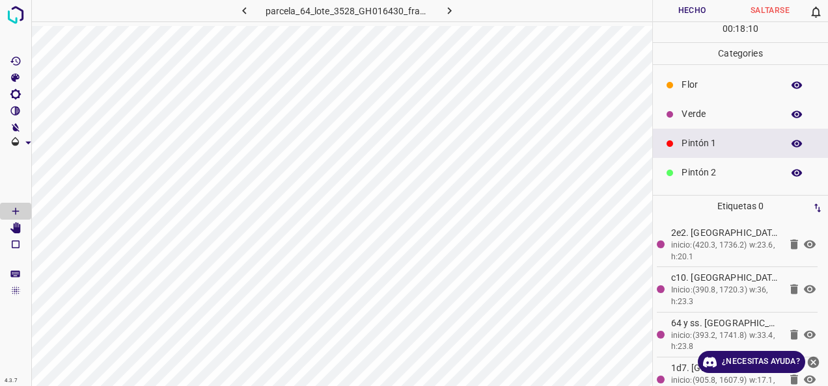
click at [668, 182] on div "Pintón 2" at bounding box center [740, 172] width 175 height 29
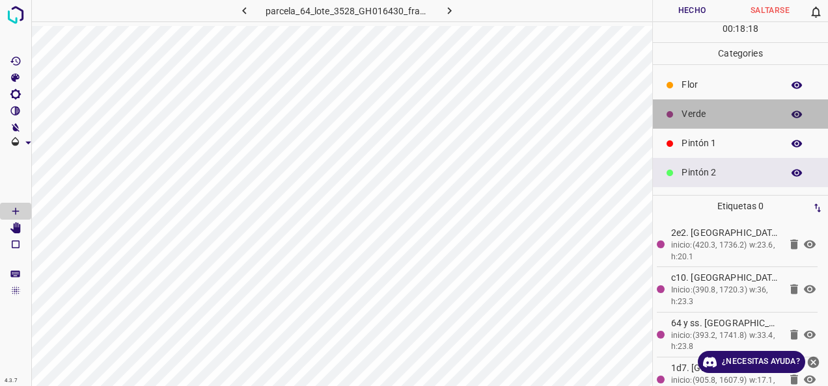
click at [742, 120] on p "Verde" at bounding box center [728, 114] width 94 height 14
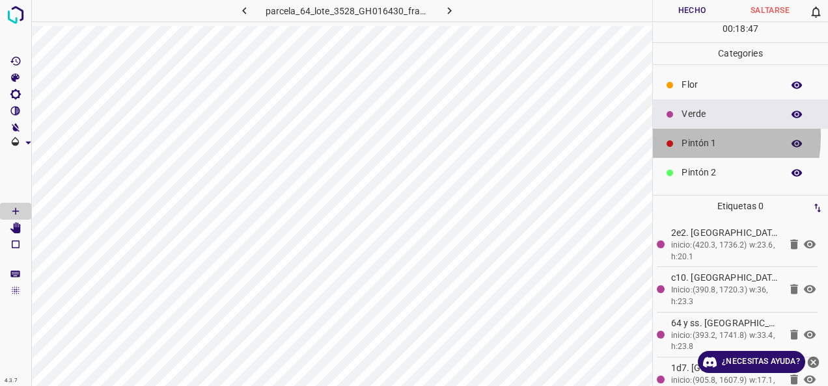
click at [679, 136] on div "Pintón 1" at bounding box center [740, 143] width 175 height 29
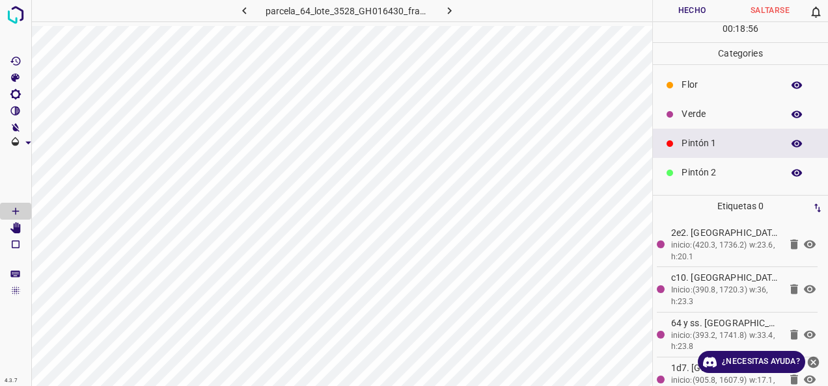
scroll to position [115, 0]
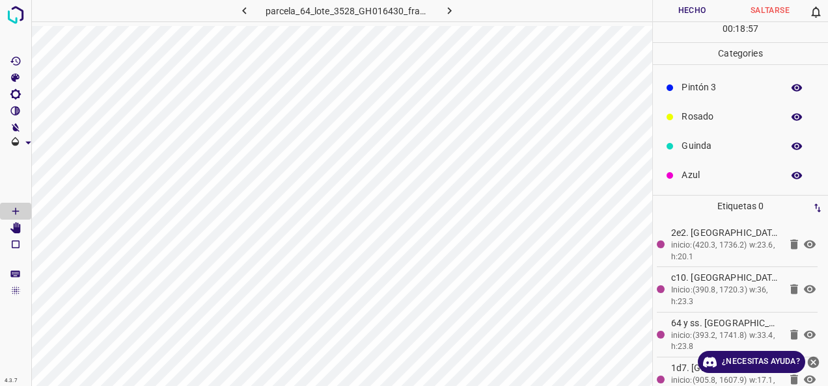
click at [707, 178] on p "Azul" at bounding box center [728, 176] width 94 height 14
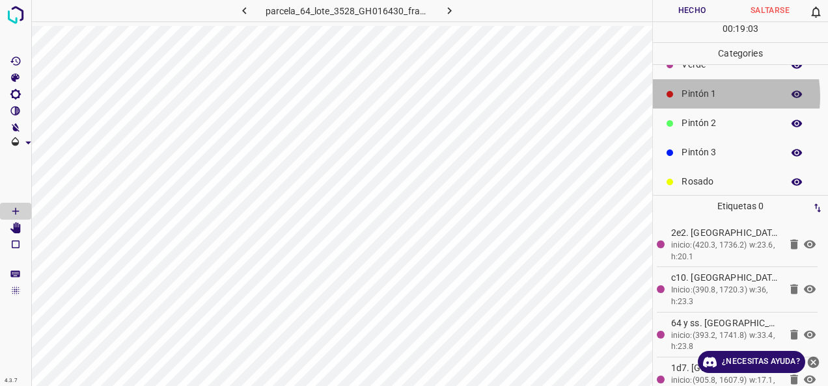
click at [695, 96] on p "Pintón 1" at bounding box center [728, 94] width 94 height 14
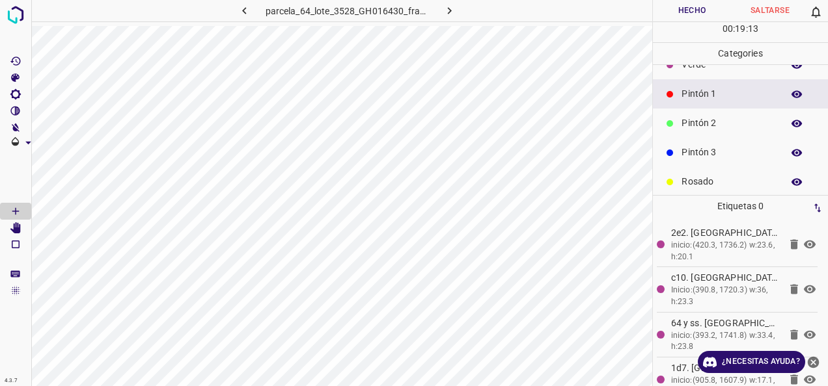
scroll to position [0, 0]
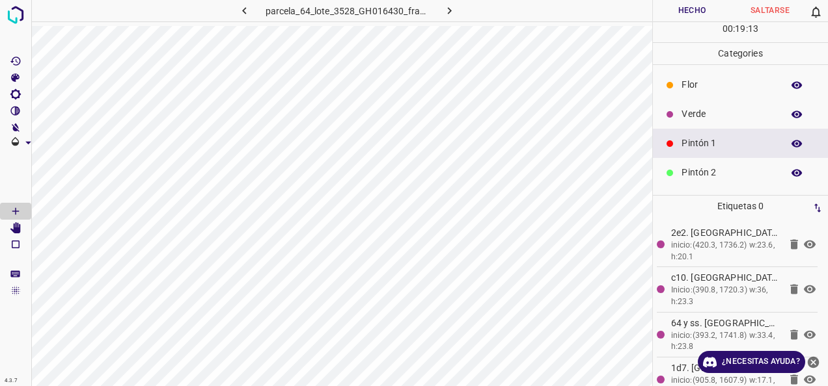
click at [709, 117] on p "Verde" at bounding box center [728, 114] width 94 height 14
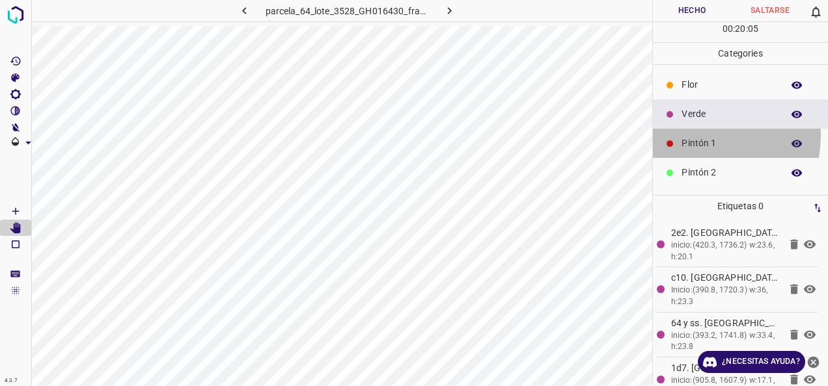
click at [697, 135] on div "Pintón 1" at bounding box center [740, 143] width 175 height 29
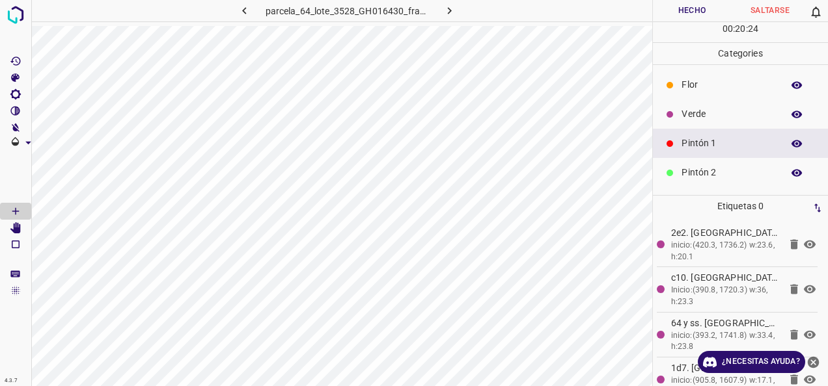
click at [677, 109] on div "Verde" at bounding box center [740, 114] width 175 height 29
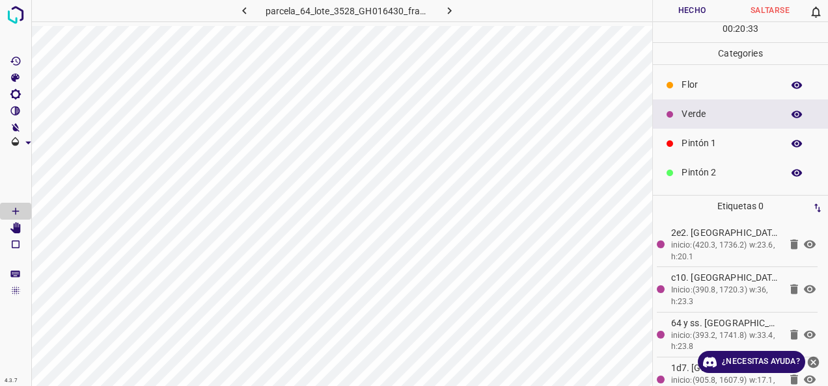
click at [717, 152] on div "Pintón 1" at bounding box center [740, 143] width 175 height 29
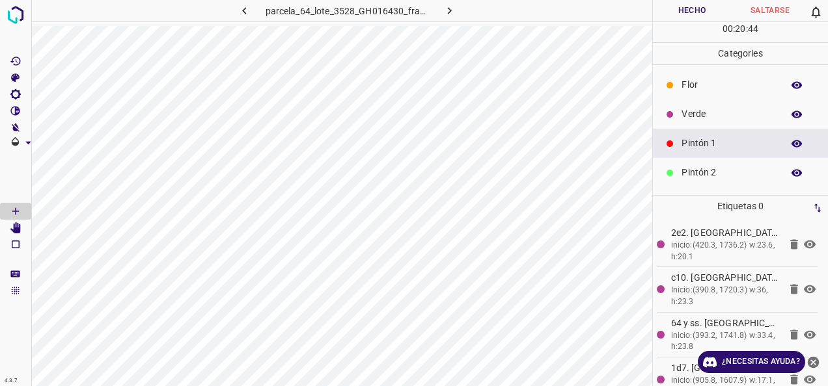
click at [692, 116] on p "Verde" at bounding box center [728, 114] width 94 height 14
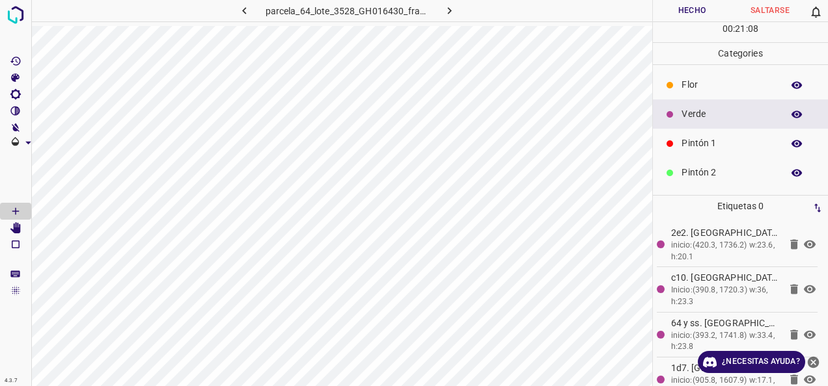
scroll to position [115, 0]
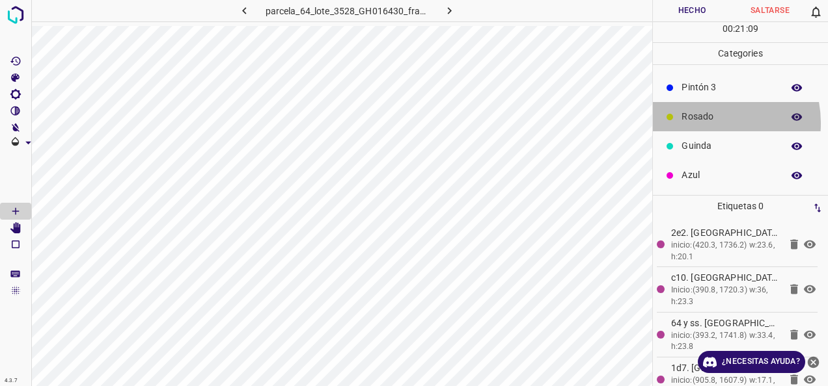
click at [705, 122] on p "Rosado" at bounding box center [728, 117] width 94 height 14
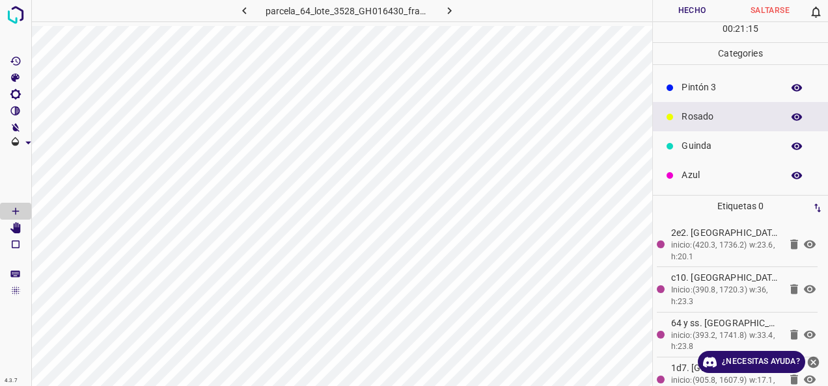
scroll to position [0, 0]
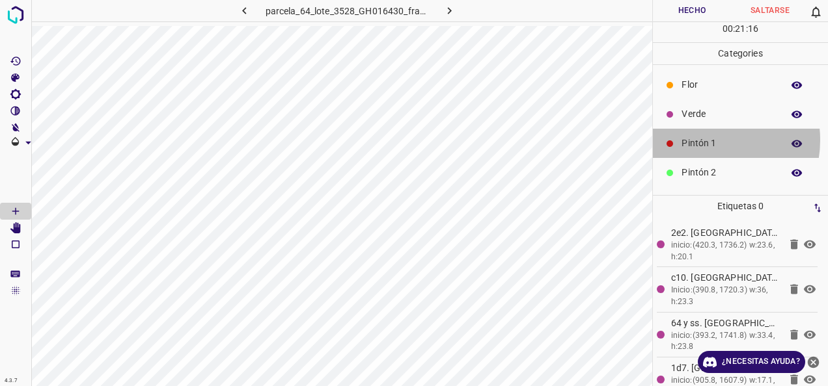
click at [706, 139] on p "Pintón 1" at bounding box center [728, 144] width 94 height 14
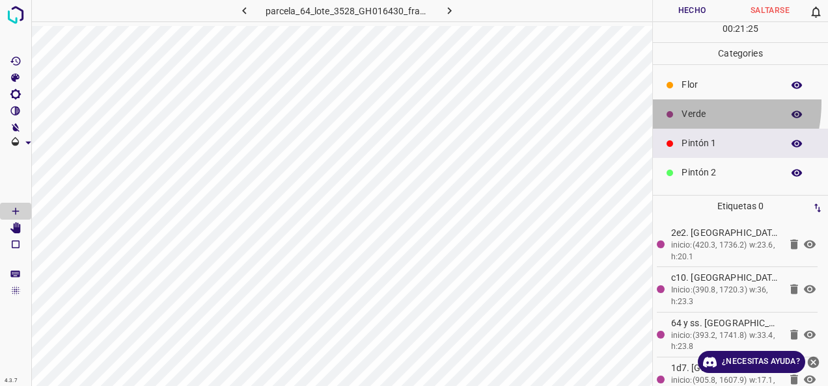
click at [674, 101] on div "Verde" at bounding box center [740, 114] width 175 height 29
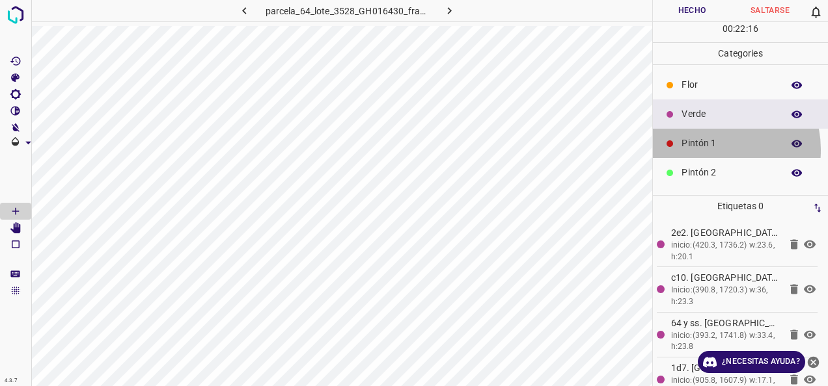
click at [710, 149] on p "Pintón 1" at bounding box center [728, 144] width 94 height 14
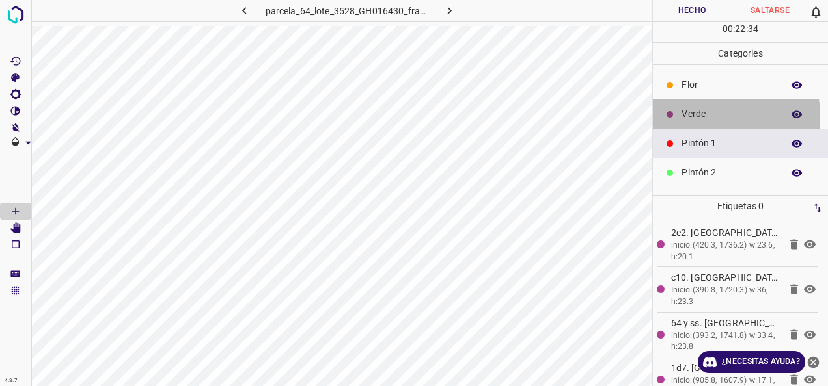
click at [703, 115] on p "Verde" at bounding box center [728, 114] width 94 height 14
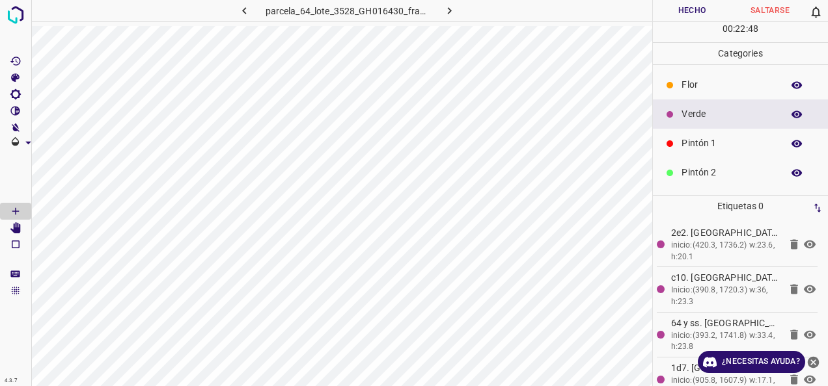
click at [711, 152] on div "Pintón 1" at bounding box center [740, 143] width 175 height 29
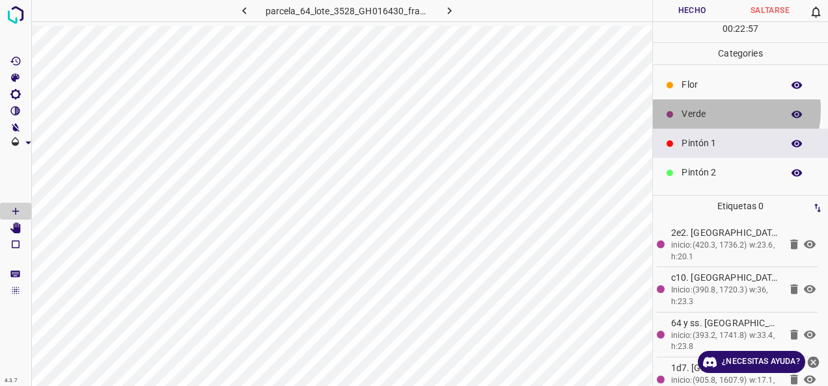
click at [718, 109] on p "Verde" at bounding box center [728, 114] width 94 height 14
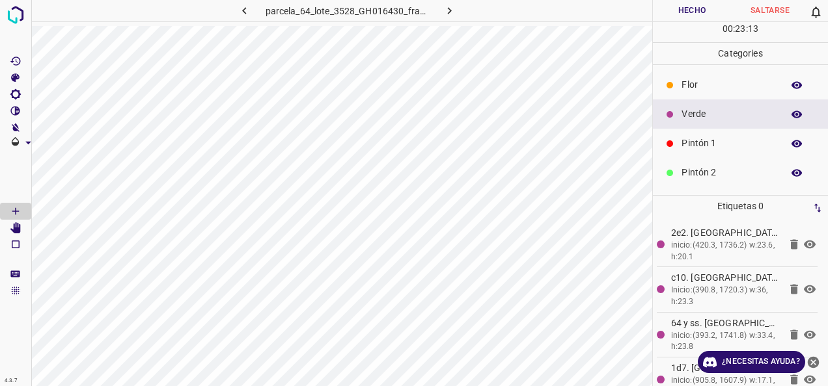
click at [716, 142] on p "Pintón 1" at bounding box center [728, 144] width 94 height 14
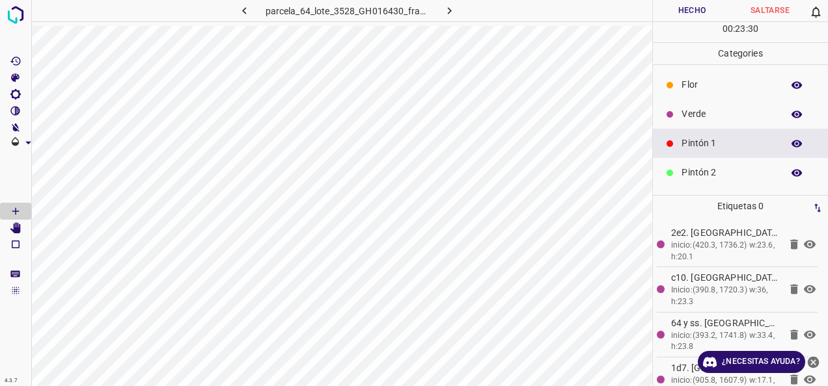
click at [675, 115] on div at bounding box center [669, 114] width 13 height 13
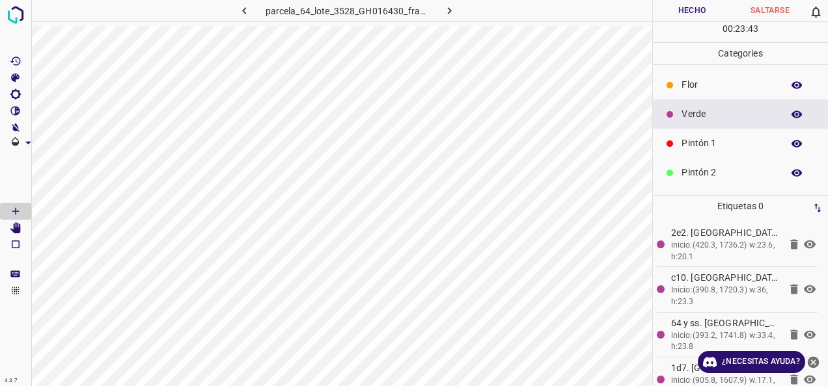
click at [733, 133] on div "Pintón 1" at bounding box center [740, 143] width 175 height 29
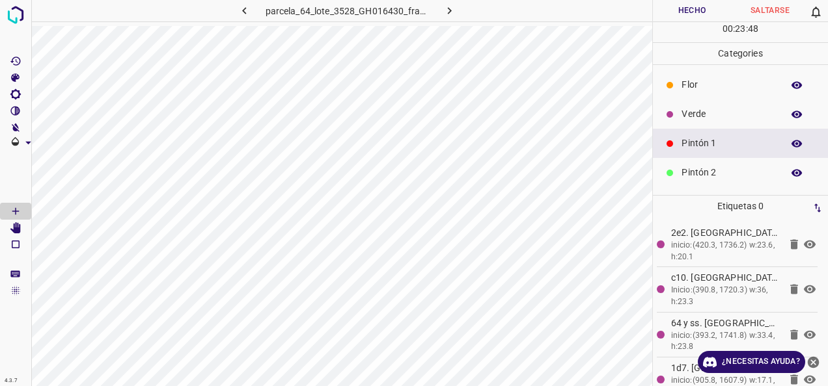
click at [685, 115] on p "Verde" at bounding box center [728, 114] width 94 height 14
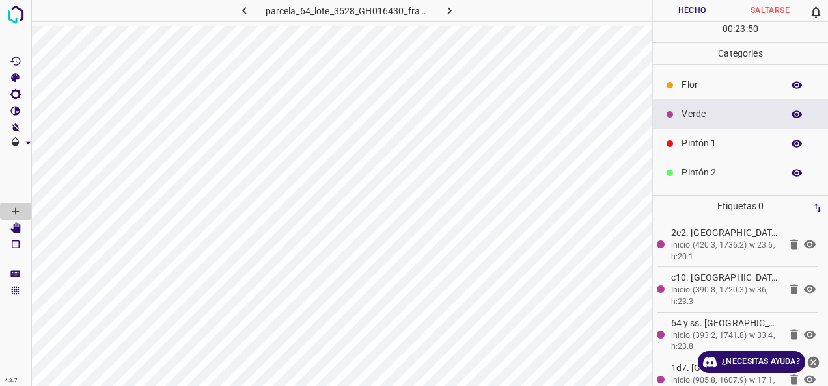
scroll to position [65, 0]
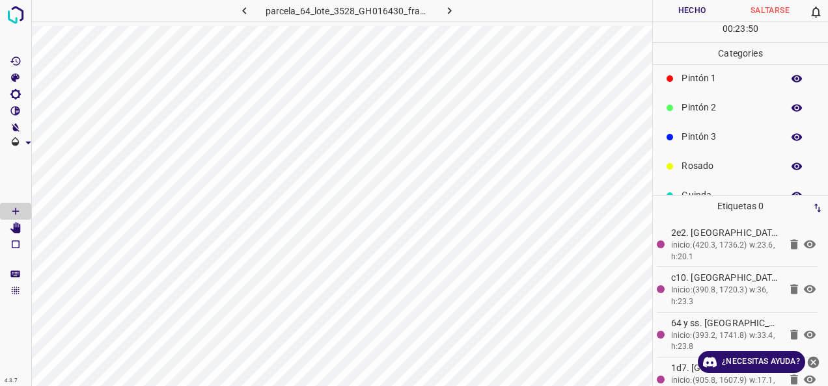
click at [707, 135] on p "Pintón 3" at bounding box center [728, 137] width 94 height 14
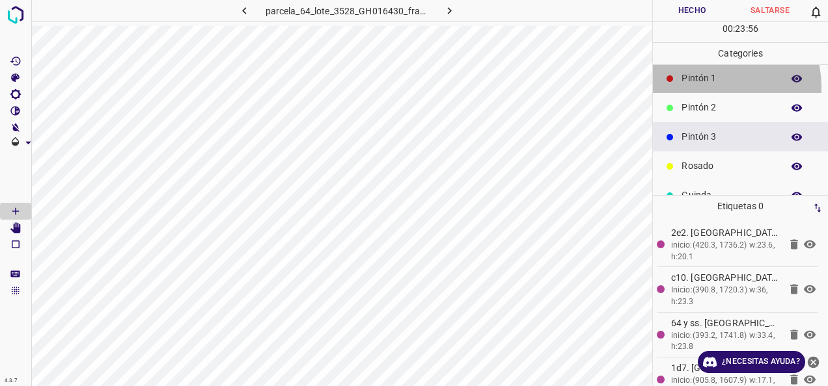
click at [713, 86] on div "Pintón 1" at bounding box center [740, 78] width 175 height 29
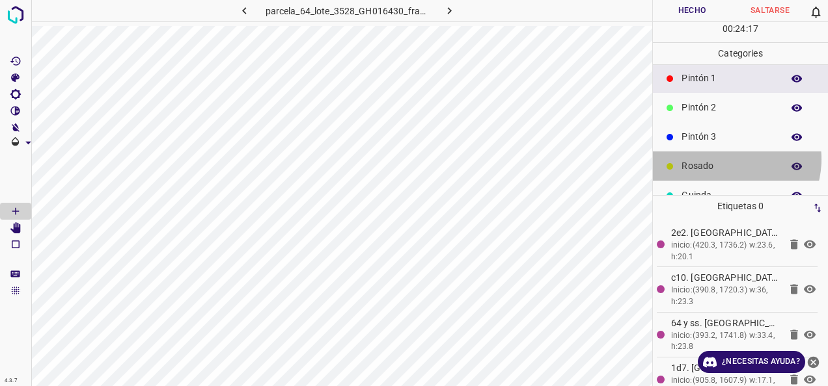
click at [726, 159] on p "Rosado" at bounding box center [728, 166] width 94 height 14
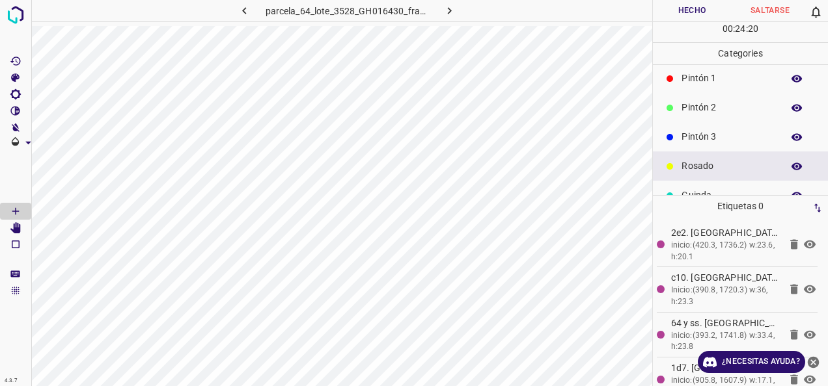
scroll to position [115, 0]
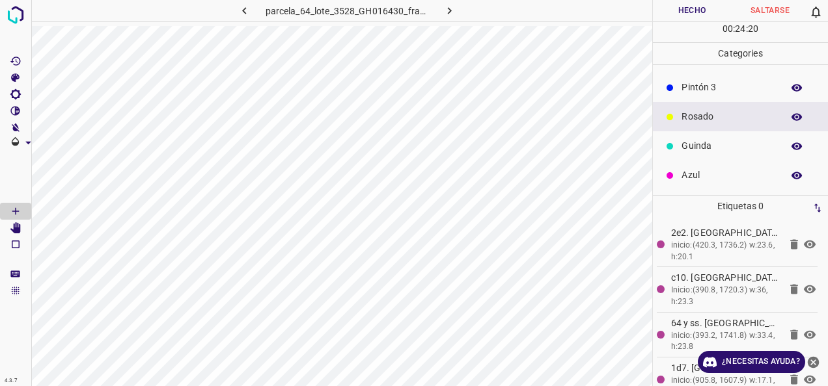
click at [706, 181] on p "Azul" at bounding box center [728, 176] width 94 height 14
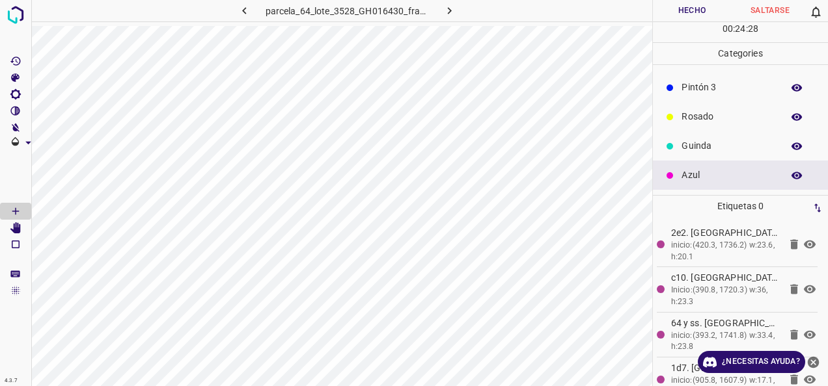
scroll to position [0, 0]
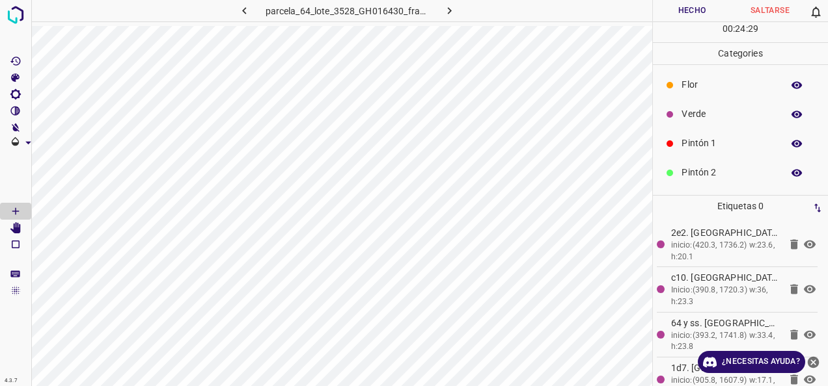
click at [730, 108] on p "Verde" at bounding box center [728, 114] width 94 height 14
click at [760, 144] on p "Pintón 1" at bounding box center [728, 144] width 94 height 14
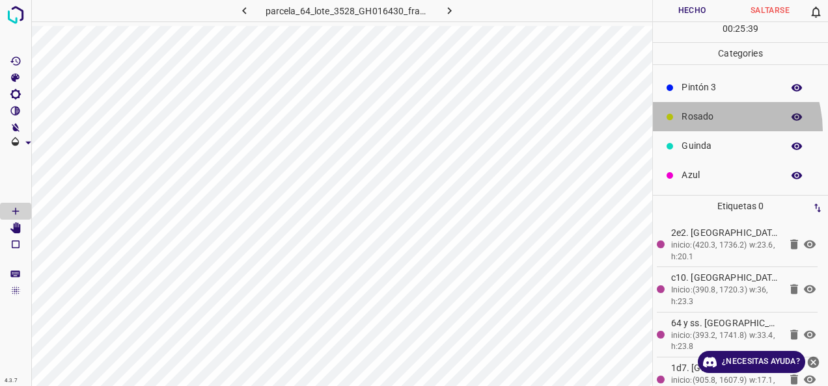
click at [703, 130] on div "Rosado" at bounding box center [740, 116] width 175 height 29
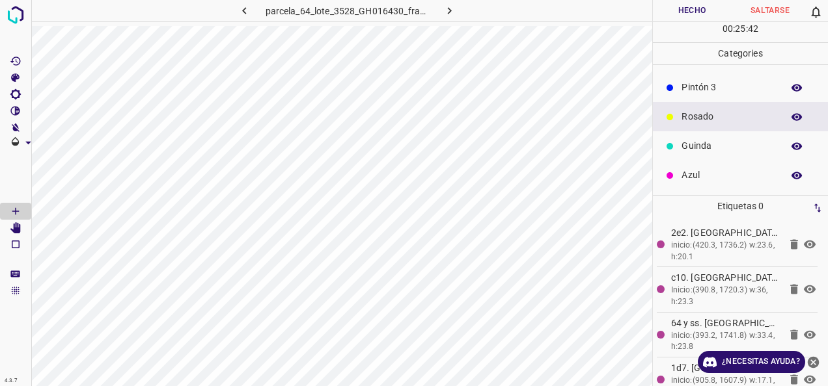
click at [701, 174] on p "Azul" at bounding box center [728, 176] width 94 height 14
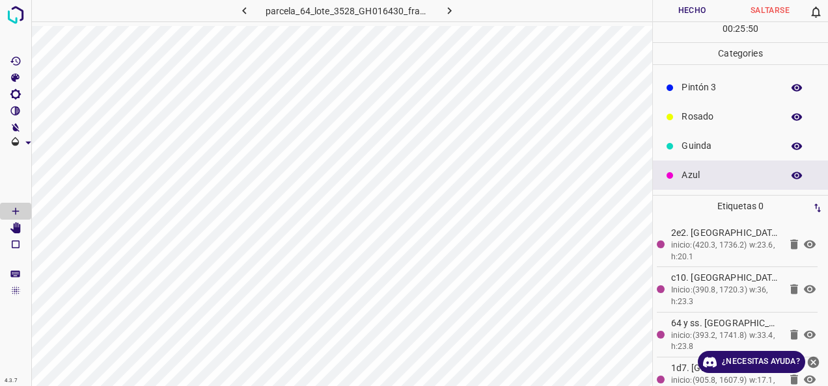
scroll to position [49, 0]
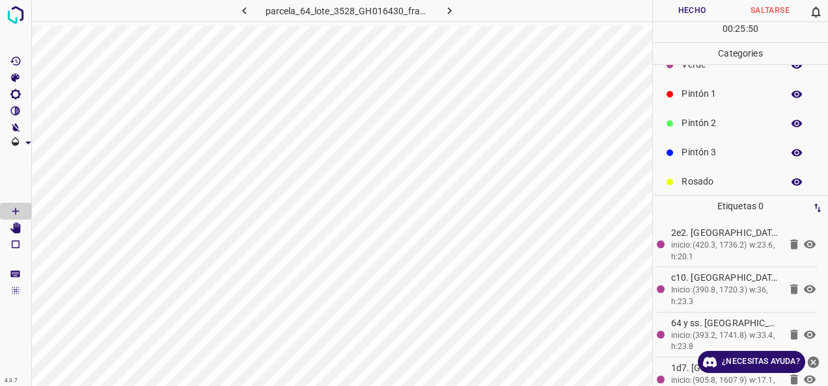
click at [715, 101] on div "Pintón 1" at bounding box center [740, 93] width 175 height 29
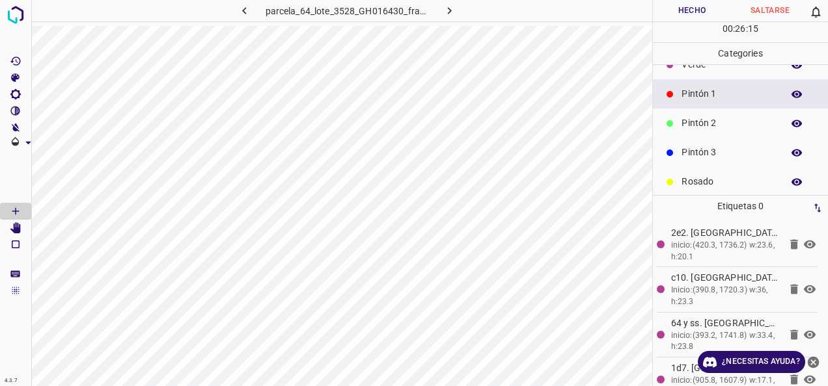
click at [756, 116] on p "Pintón 2" at bounding box center [728, 123] width 94 height 14
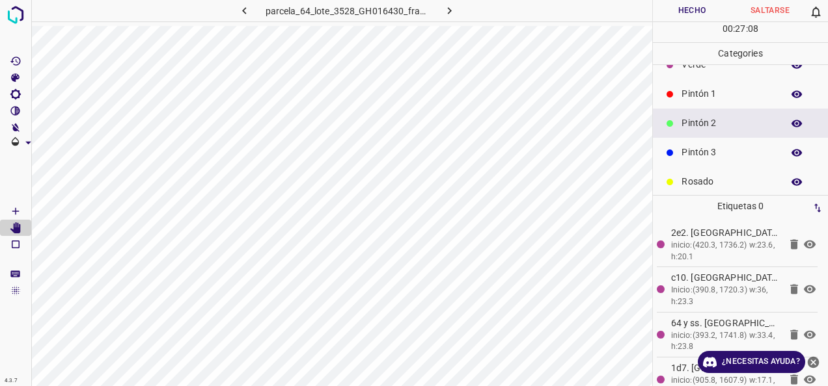
scroll to position [0, 0]
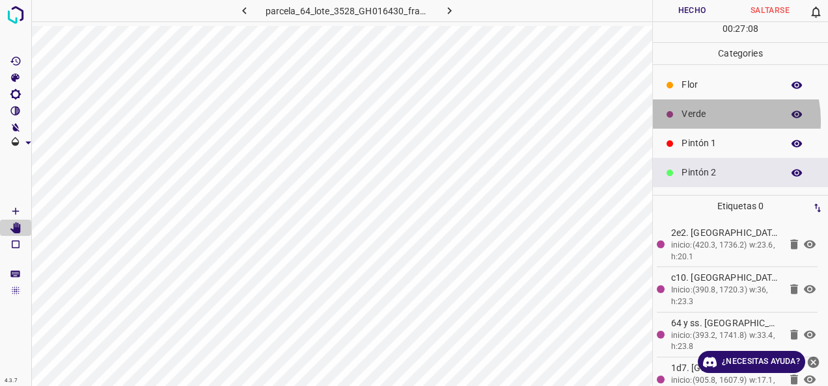
click at [710, 120] on p "Verde" at bounding box center [728, 114] width 94 height 14
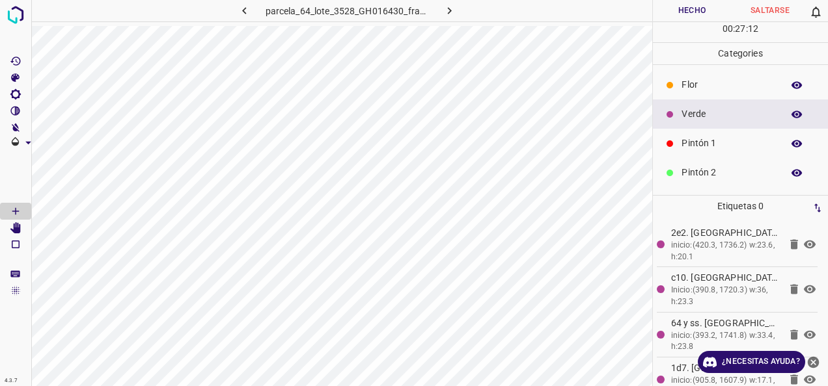
click at [721, 169] on p "Pintón 2" at bounding box center [728, 173] width 94 height 14
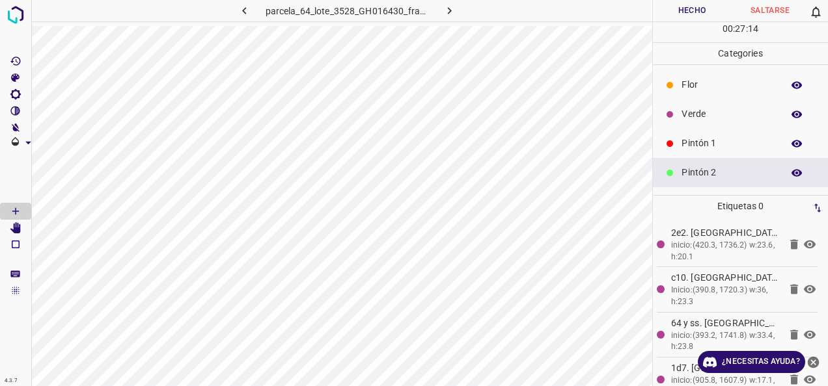
scroll to position [65, 0]
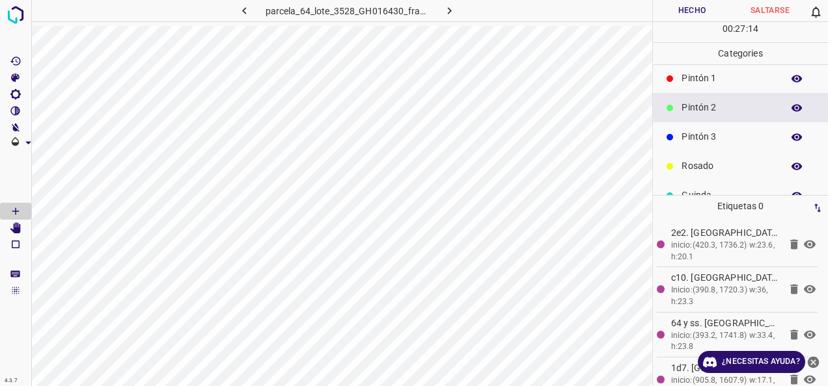
click at [729, 134] on p "Pintón 3" at bounding box center [728, 137] width 94 height 14
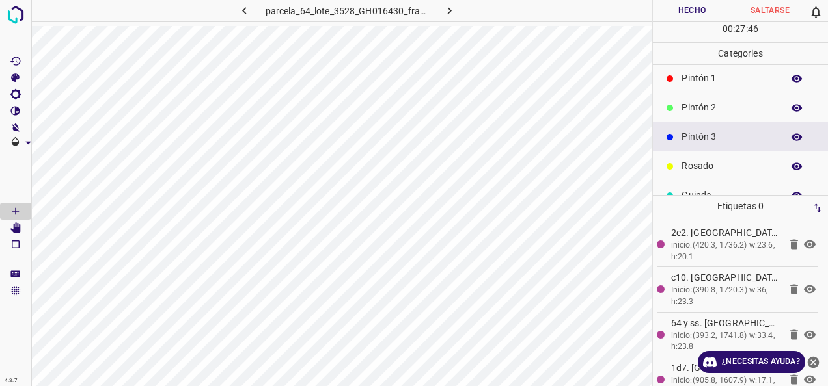
click at [727, 160] on p "Rosado" at bounding box center [728, 166] width 94 height 14
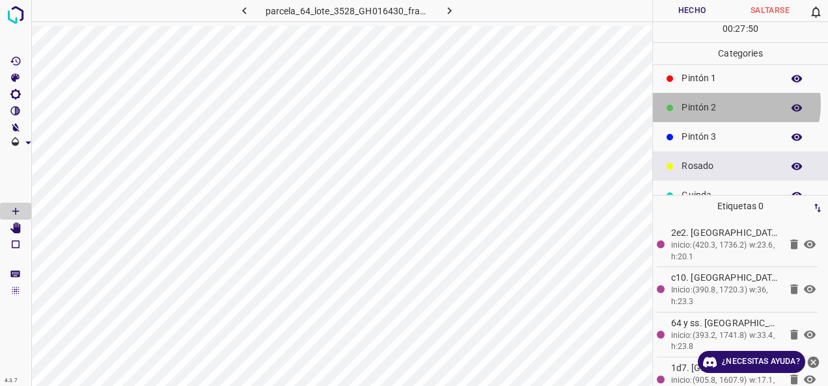
click at [734, 103] on p "Pintón 2" at bounding box center [728, 108] width 94 height 14
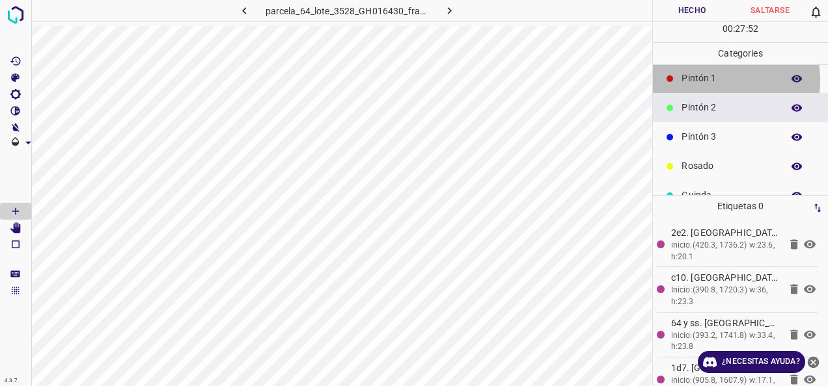
click at [716, 79] on p "Pintón 1" at bounding box center [728, 79] width 94 height 14
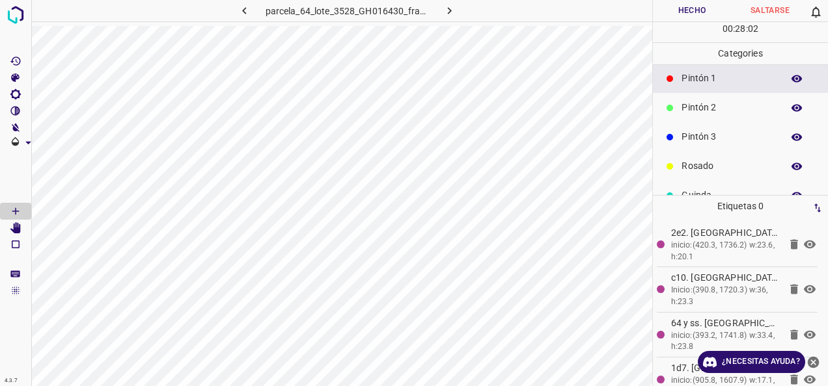
scroll to position [0, 0]
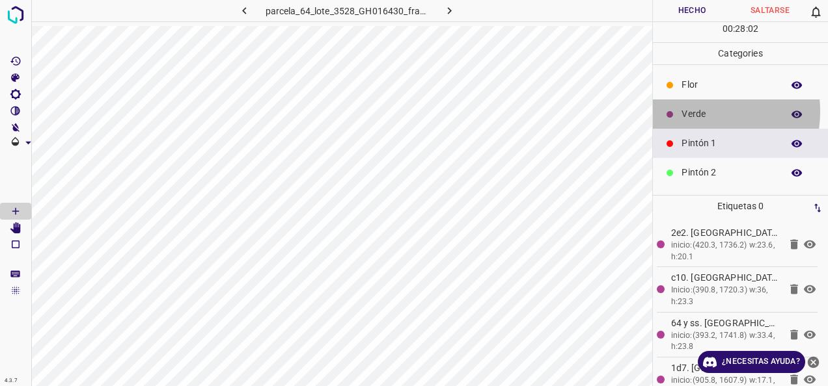
click at [699, 111] on p "Verde" at bounding box center [728, 114] width 94 height 14
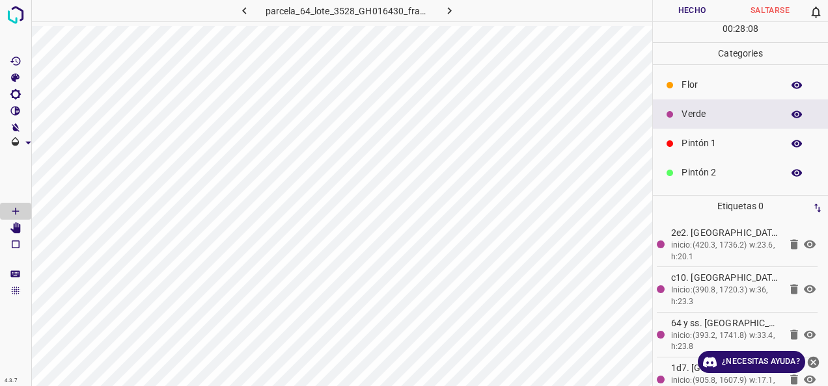
click at [731, 166] on p "Pintón 2" at bounding box center [728, 173] width 94 height 14
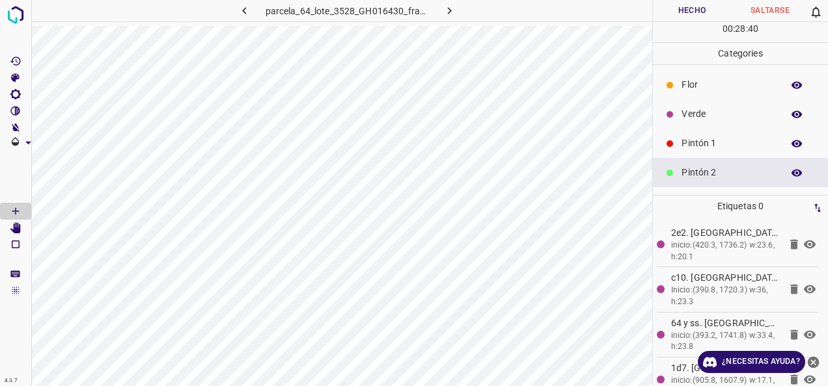
scroll to position [65, 0]
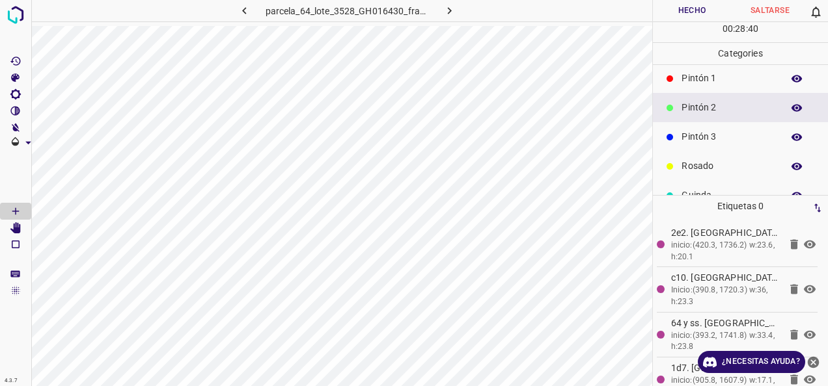
click at [686, 128] on div "Pintón 3" at bounding box center [740, 136] width 175 height 29
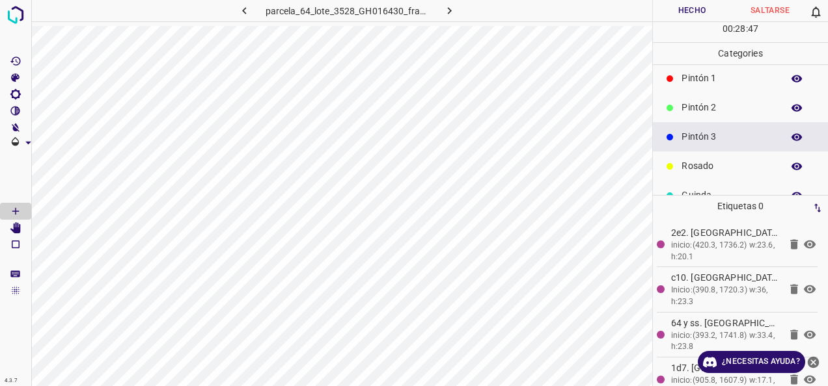
click at [743, 79] on p "Pintón 1" at bounding box center [728, 79] width 94 height 14
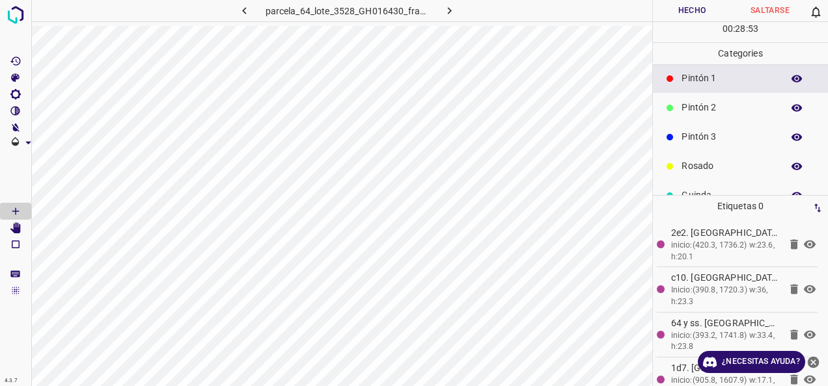
scroll to position [0, 0]
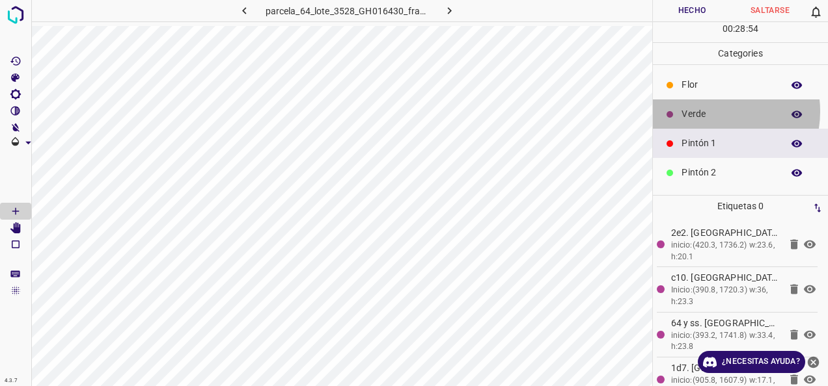
click at [716, 111] on p "Verde" at bounding box center [728, 114] width 94 height 14
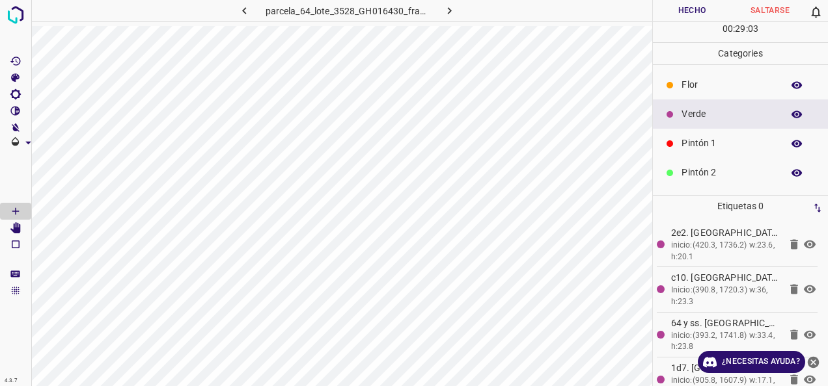
scroll to position [115, 0]
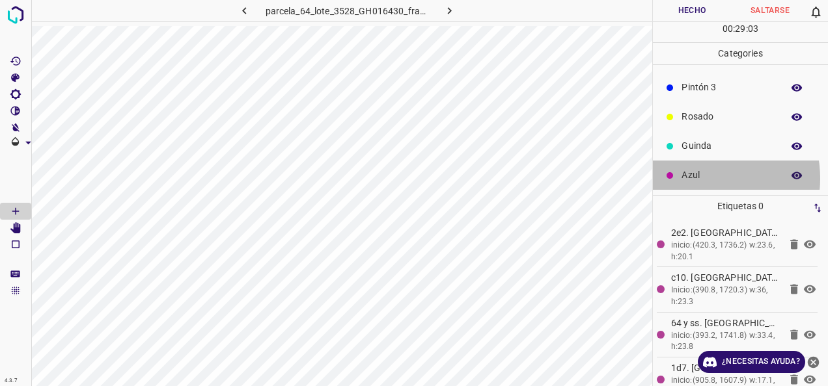
click at [701, 178] on p "Azul" at bounding box center [728, 176] width 94 height 14
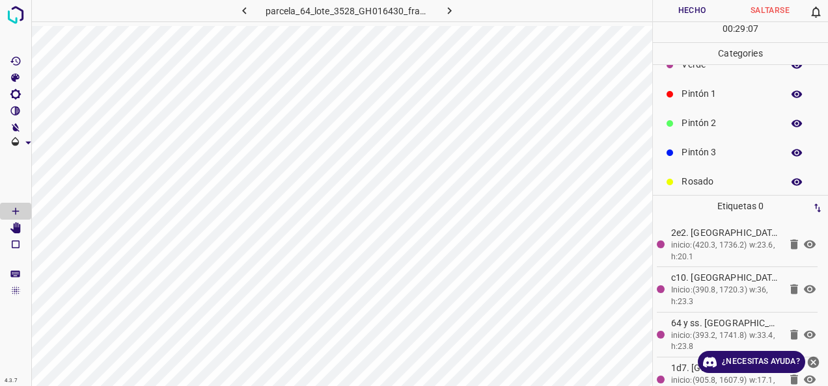
scroll to position [0, 0]
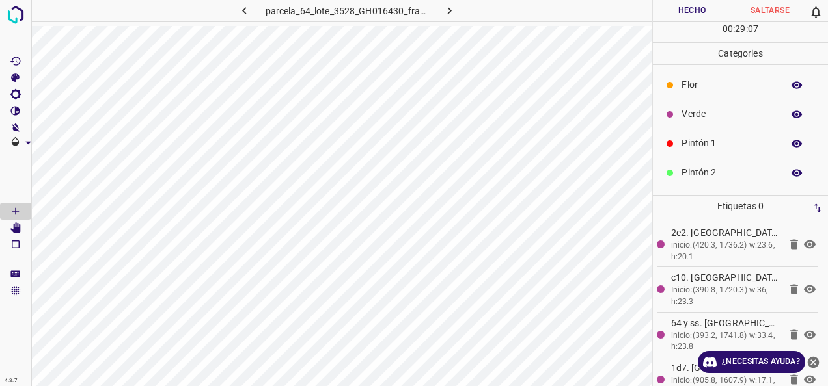
click at [691, 100] on div "Verde" at bounding box center [740, 114] width 175 height 29
click at [716, 130] on div "Pintón 1" at bounding box center [740, 143] width 175 height 29
click at [730, 107] on p "Verde" at bounding box center [728, 114] width 94 height 14
click at [708, 135] on div "Pintón 1" at bounding box center [740, 143] width 175 height 29
click at [673, 177] on div at bounding box center [669, 173] width 13 height 13
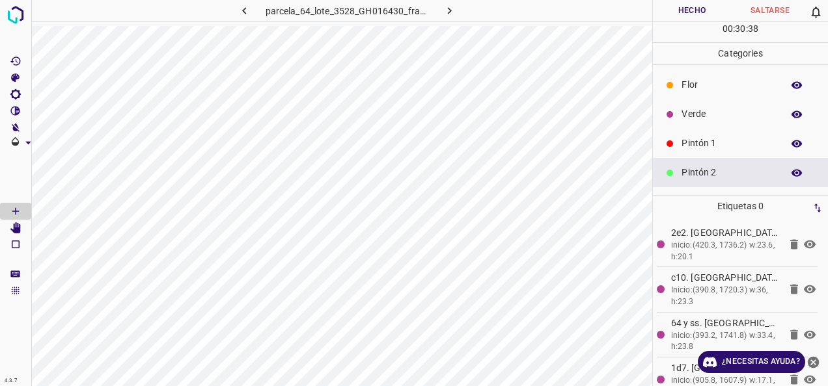
scroll to position [65, 0]
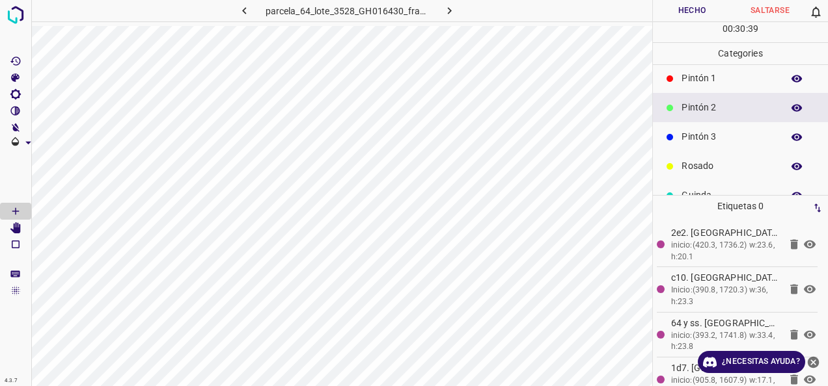
click at [712, 143] on p "Pintón 3" at bounding box center [728, 137] width 94 height 14
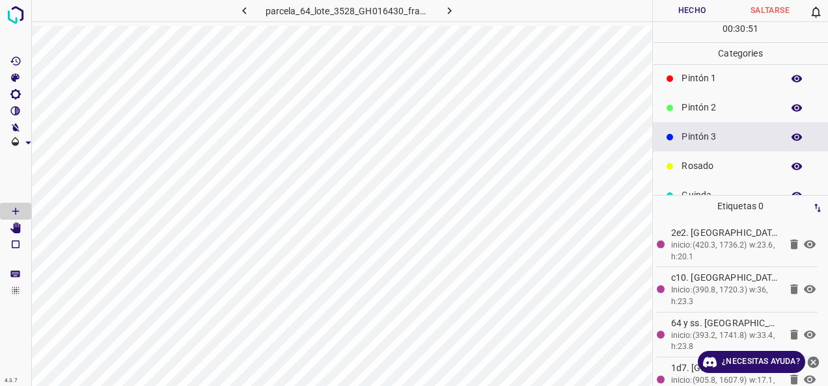
scroll to position [0, 0]
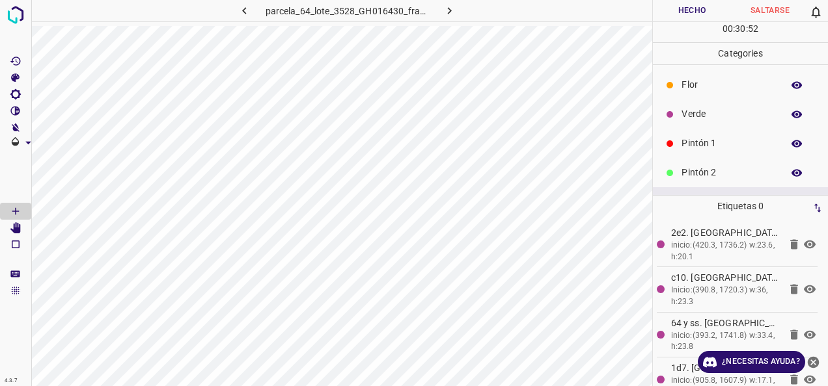
click at [687, 116] on p "Verde" at bounding box center [728, 114] width 94 height 14
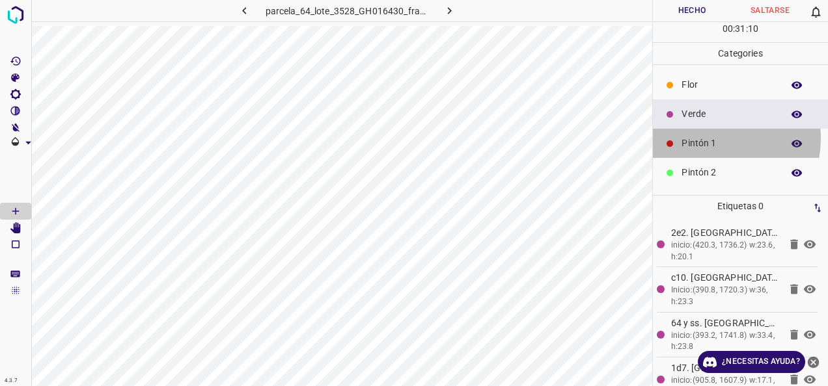
click at [704, 137] on p "Pintón 1" at bounding box center [728, 144] width 94 height 14
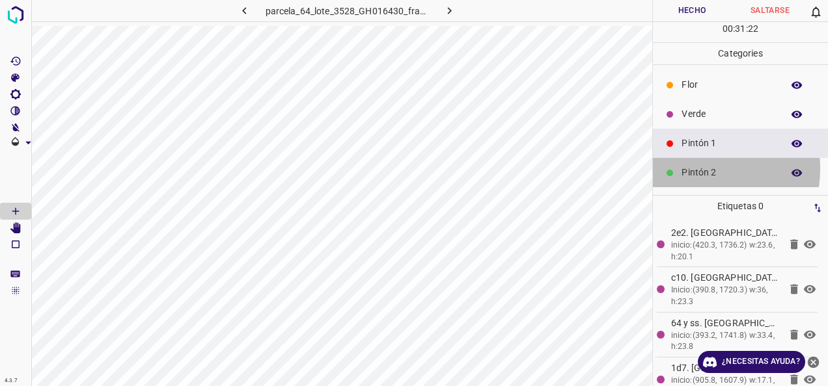
click at [690, 168] on p "Pintón 2" at bounding box center [728, 173] width 94 height 14
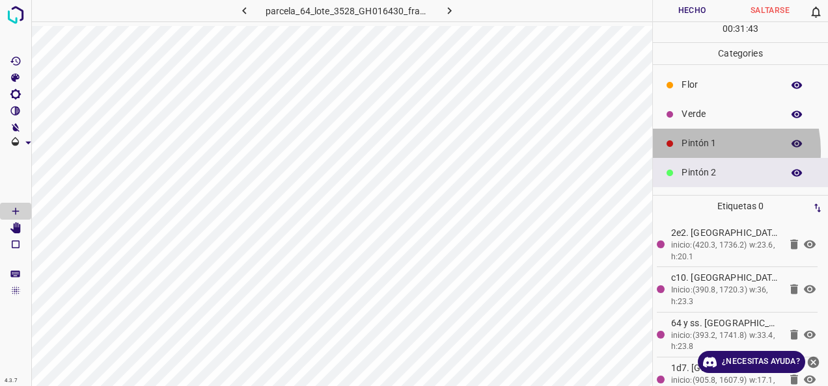
click at [699, 150] on div "Pintón 1" at bounding box center [740, 143] width 175 height 29
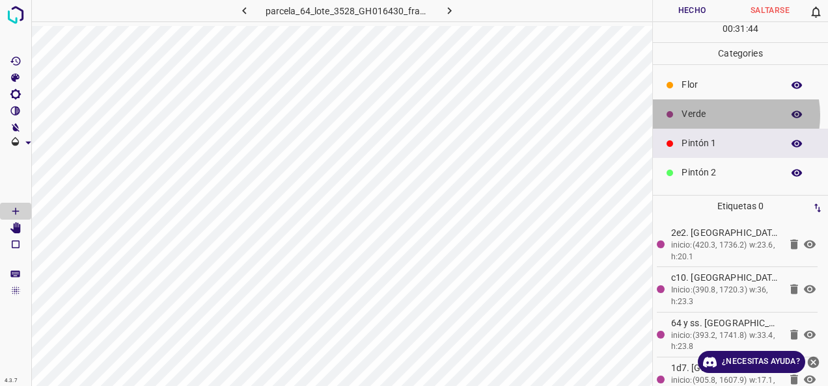
click at [725, 115] on p "Verde" at bounding box center [728, 114] width 94 height 14
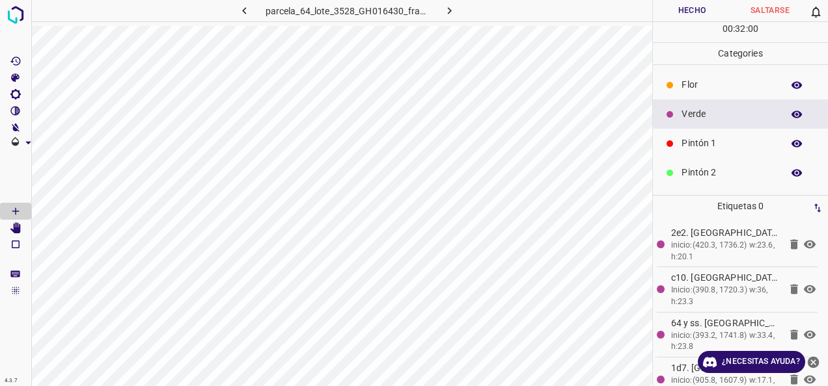
click at [679, 173] on div "Pintón 2" at bounding box center [740, 172] width 175 height 29
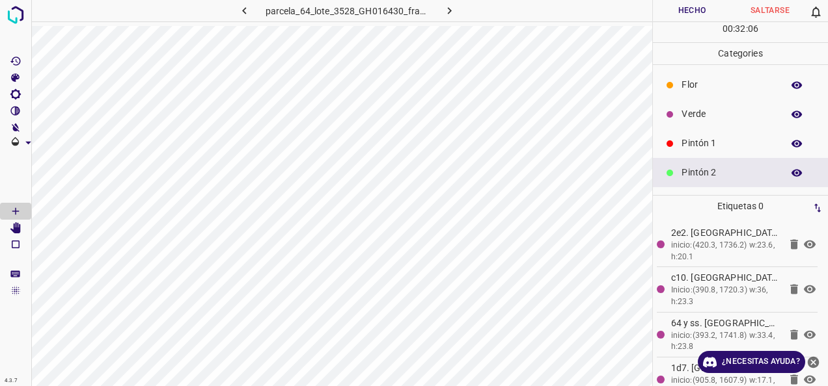
scroll to position [115, 0]
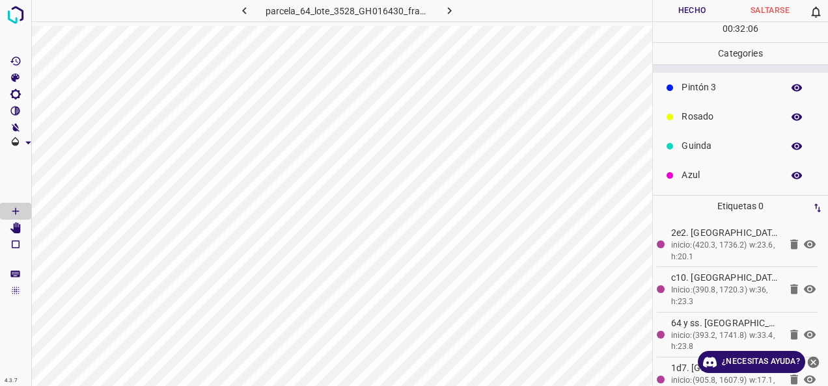
click at [708, 85] on p "Pintón 3" at bounding box center [728, 88] width 94 height 14
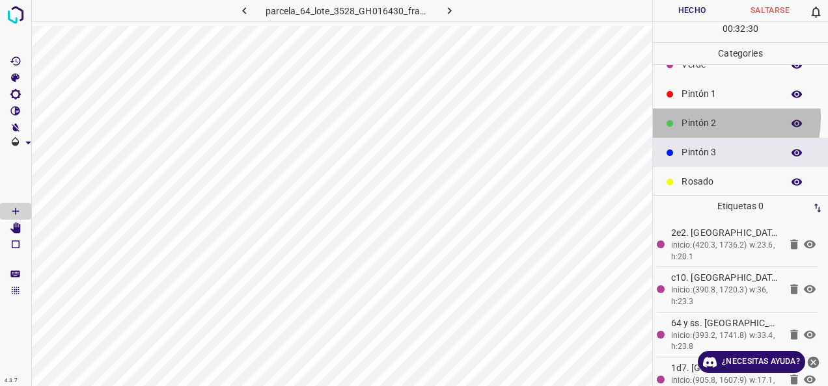
click at [705, 117] on p "Pintón 2" at bounding box center [728, 123] width 94 height 14
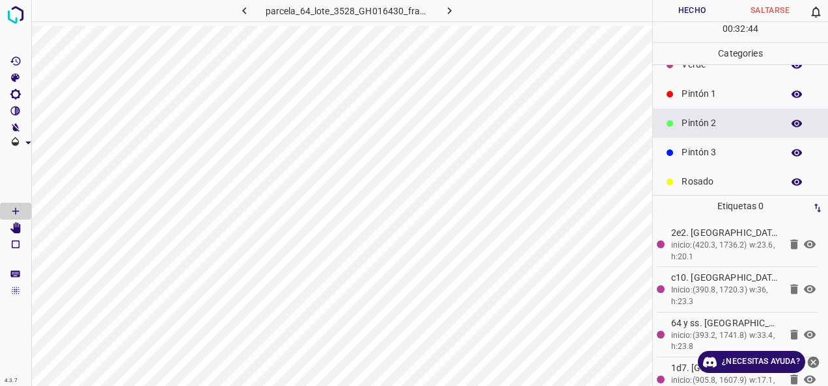
click at [710, 83] on div "Pintón 1" at bounding box center [740, 93] width 175 height 29
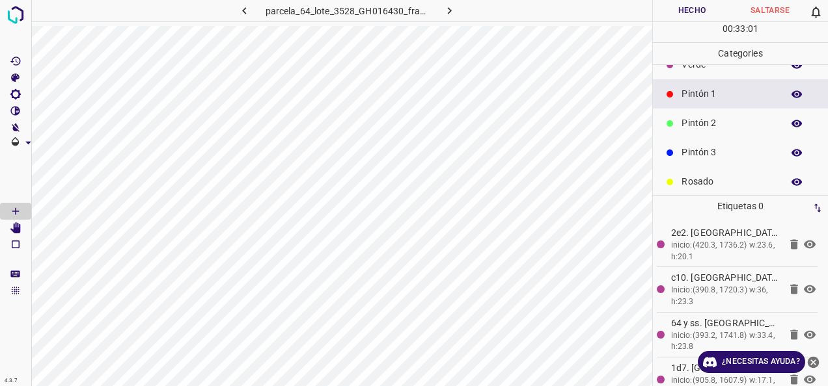
scroll to position [115, 0]
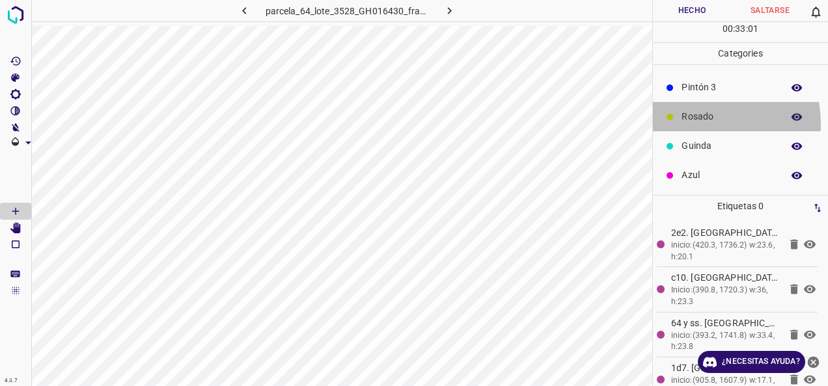
click at [698, 123] on p "Rosado" at bounding box center [728, 117] width 94 height 14
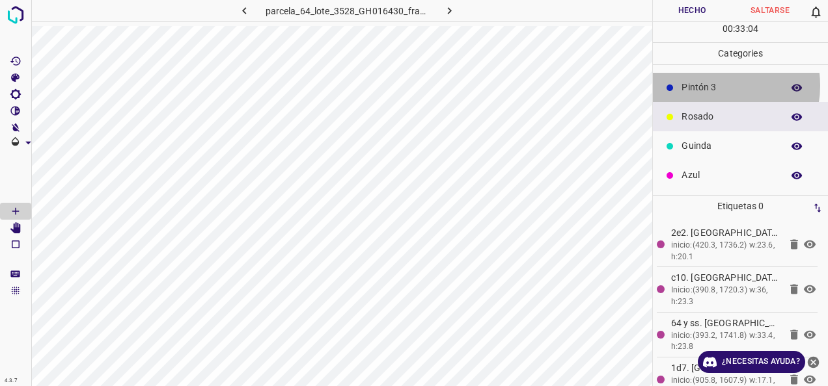
click at [718, 85] on p "Pintón 3" at bounding box center [728, 88] width 94 height 14
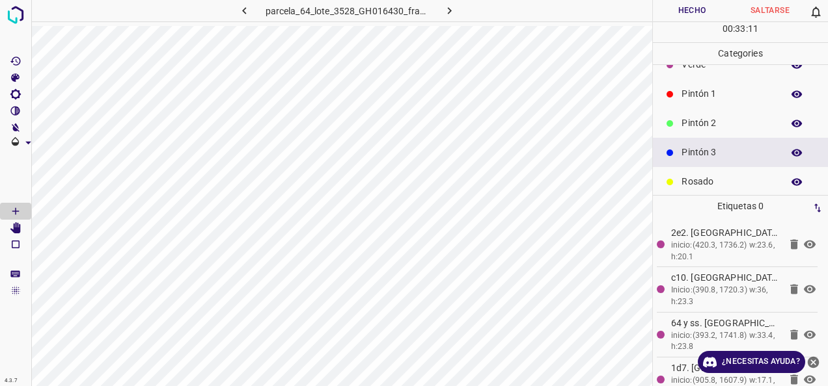
scroll to position [0, 0]
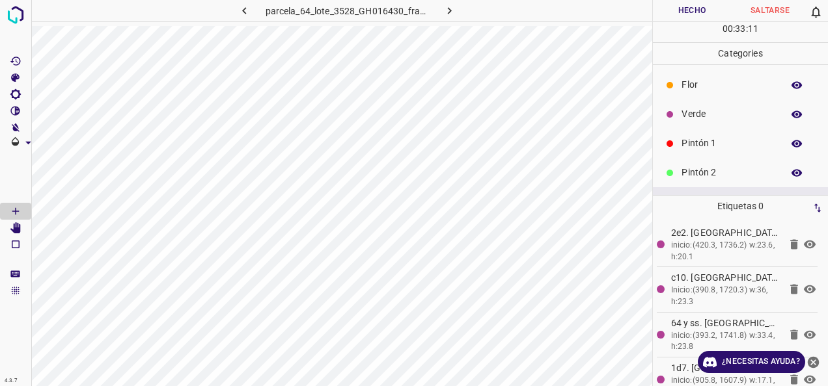
click at [705, 107] on p "Verde" at bounding box center [728, 114] width 94 height 14
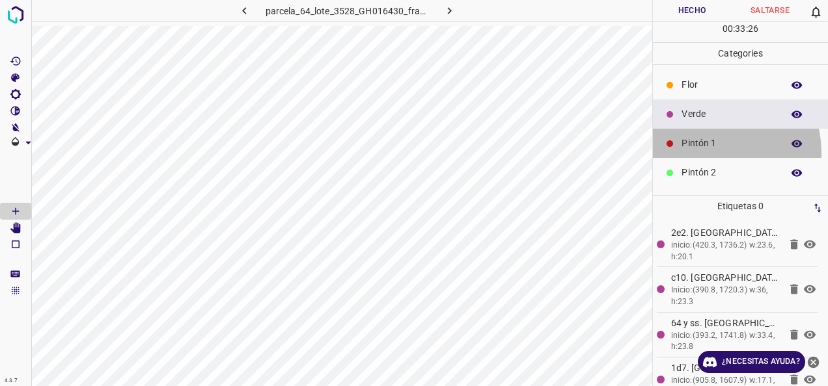
click at [707, 152] on div "Pintón 1" at bounding box center [740, 143] width 175 height 29
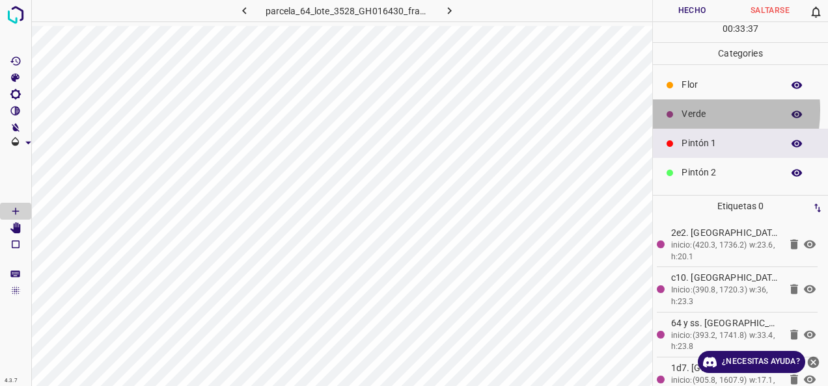
click at [680, 109] on div "Verde" at bounding box center [740, 114] width 175 height 29
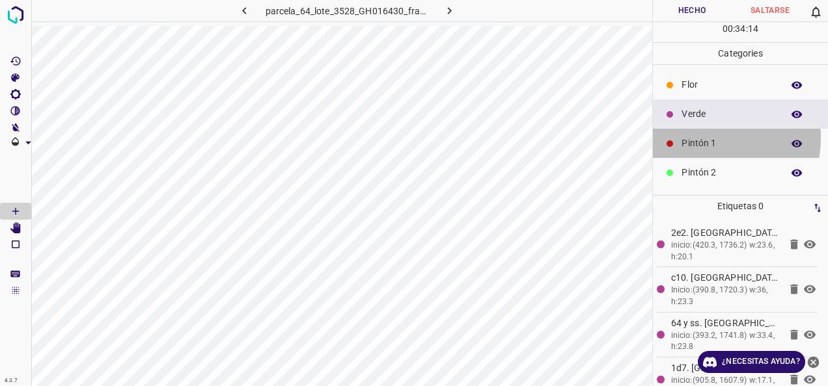
click at [689, 137] on p "Pintón 1" at bounding box center [728, 144] width 94 height 14
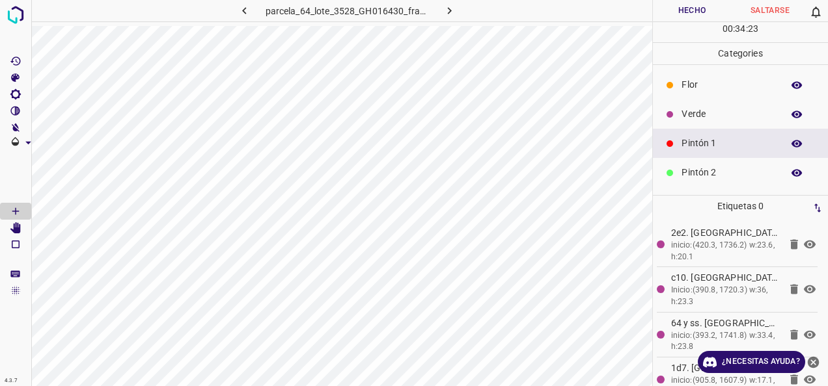
click at [694, 103] on div "Verde" at bounding box center [740, 114] width 175 height 29
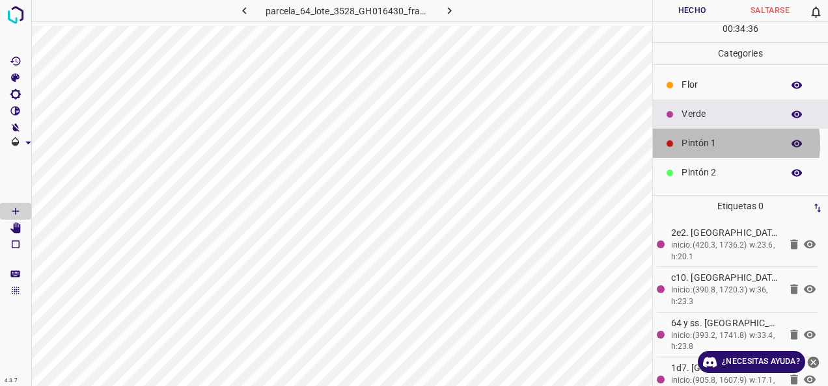
click at [711, 143] on p "Pintón 1" at bounding box center [728, 144] width 94 height 14
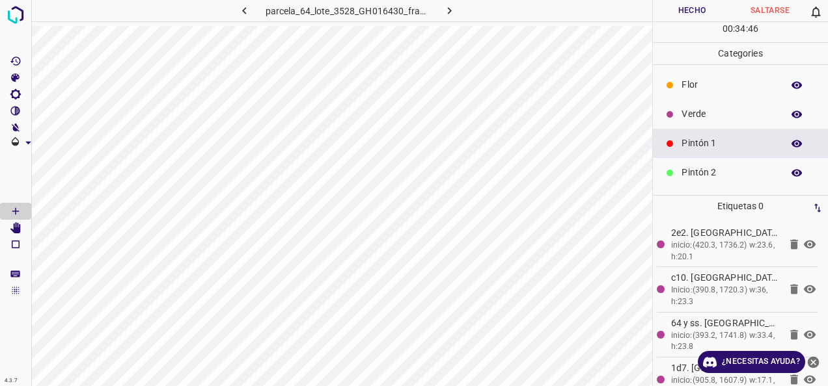
click at [722, 172] on p "Pintón 2" at bounding box center [728, 173] width 94 height 14
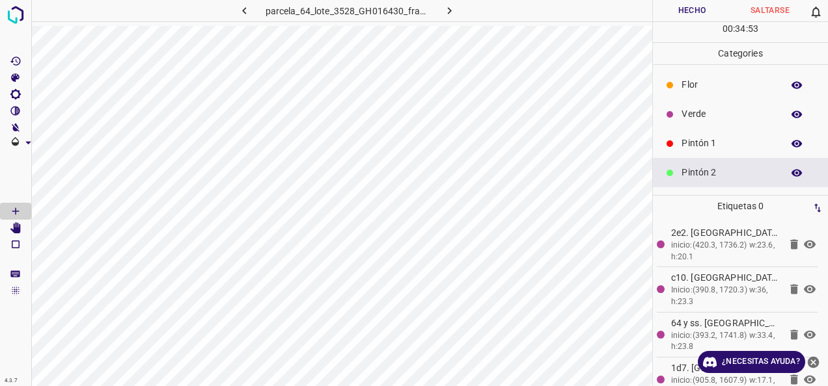
click at [724, 146] on p "Pintón 1" at bounding box center [728, 144] width 94 height 14
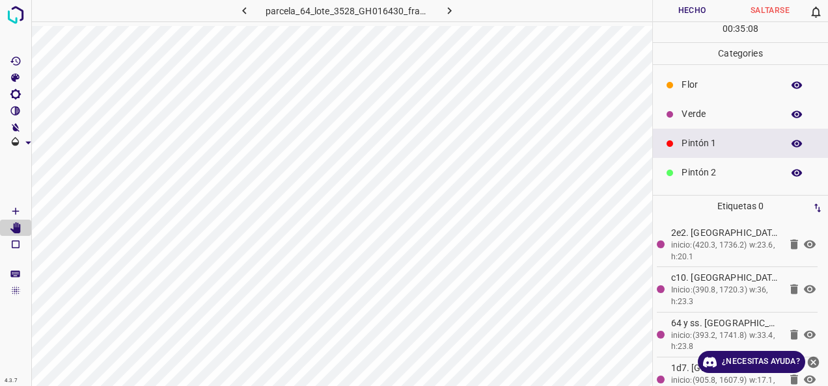
click at [717, 122] on div "Verde" at bounding box center [740, 114] width 175 height 29
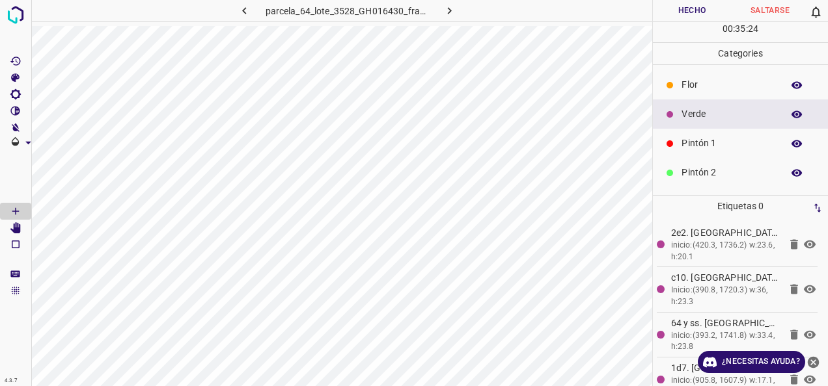
click at [703, 148] on p "Pintón 1" at bounding box center [728, 144] width 94 height 14
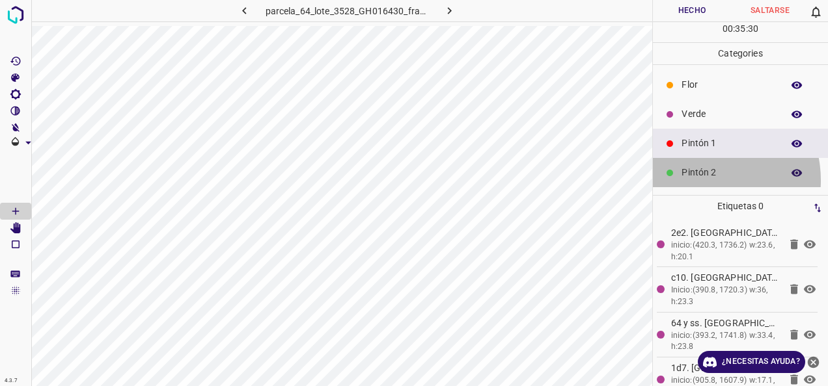
click at [702, 180] on div "Pintón 2" at bounding box center [740, 172] width 175 height 29
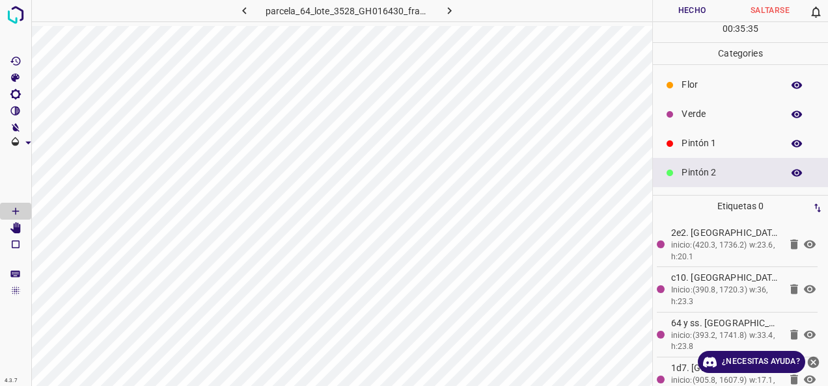
scroll to position [65, 0]
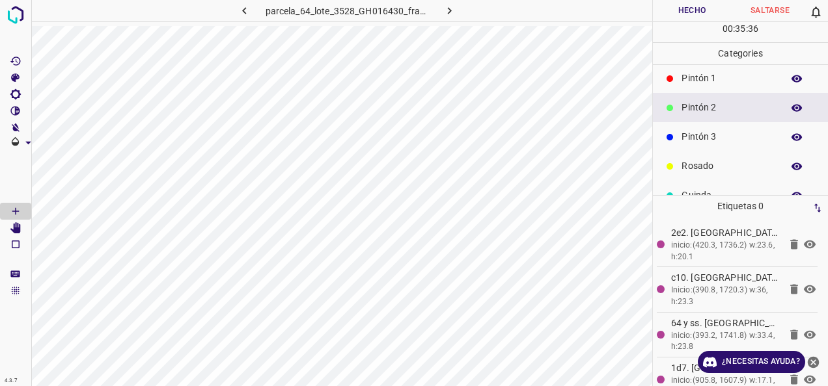
click at [724, 123] on div "Pintón 3" at bounding box center [740, 136] width 175 height 29
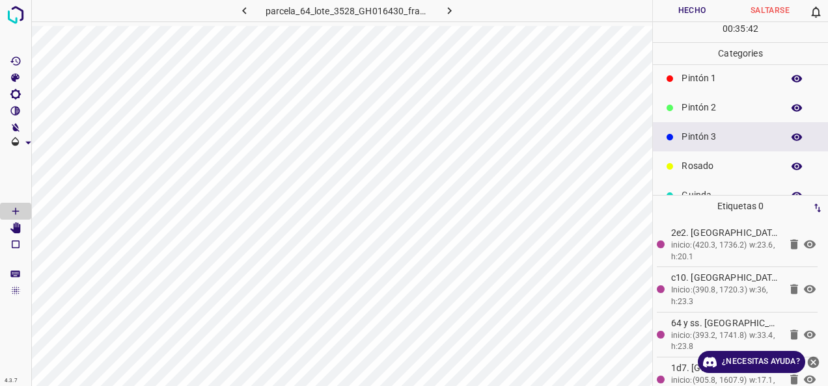
scroll to position [0, 0]
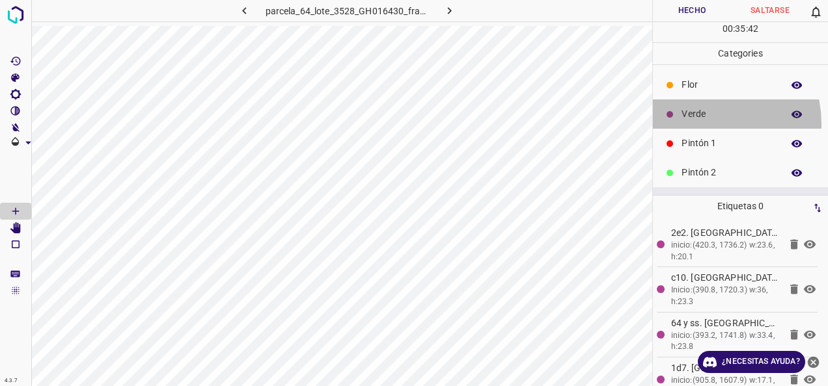
click at [703, 123] on div "Verde" at bounding box center [740, 114] width 175 height 29
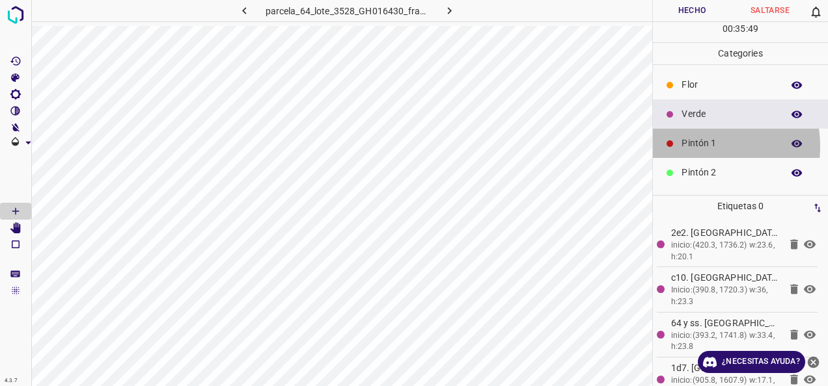
click at [686, 146] on p "Pintón 1" at bounding box center [728, 144] width 94 height 14
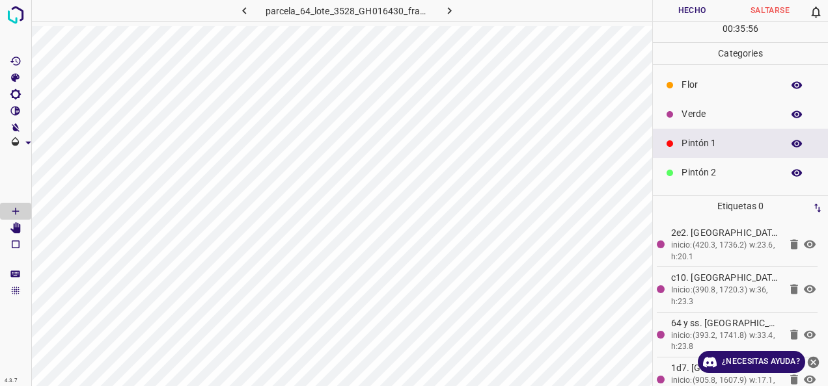
click at [697, 161] on div "Pintón 2" at bounding box center [740, 172] width 175 height 29
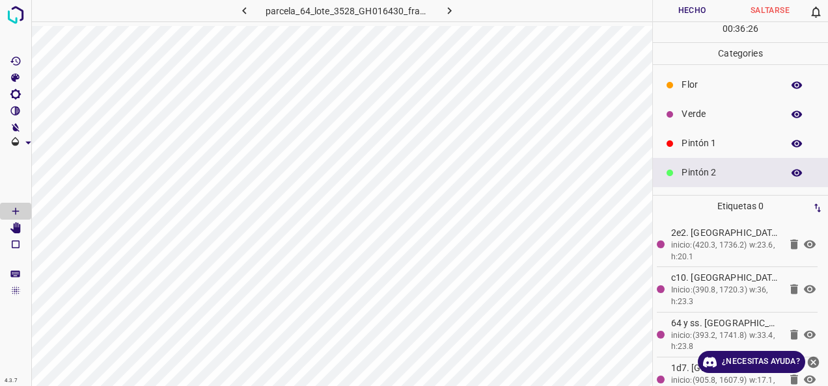
click at [707, 124] on div "Verde" at bounding box center [740, 114] width 175 height 29
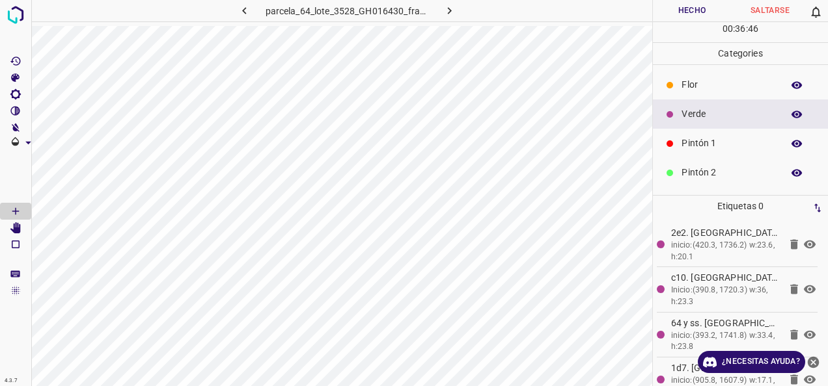
click at [699, 147] on p "Pintón 1" at bounding box center [728, 144] width 94 height 14
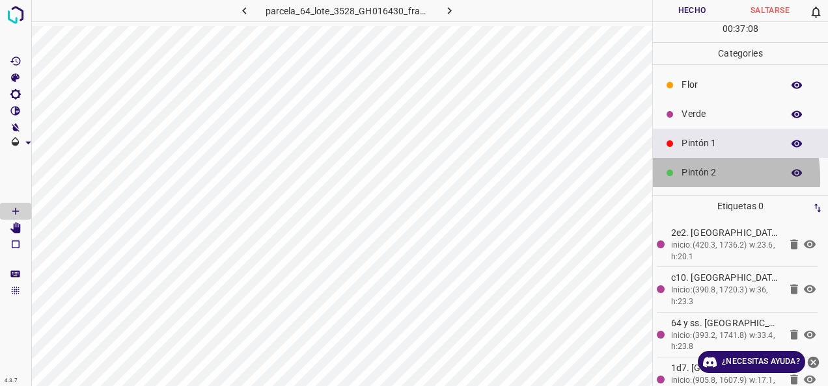
click at [664, 178] on div at bounding box center [669, 173] width 13 height 13
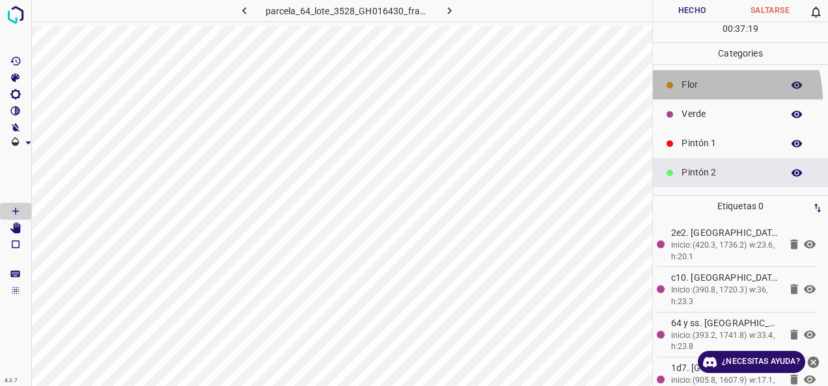
click at [712, 98] on div "Flor" at bounding box center [740, 84] width 175 height 29
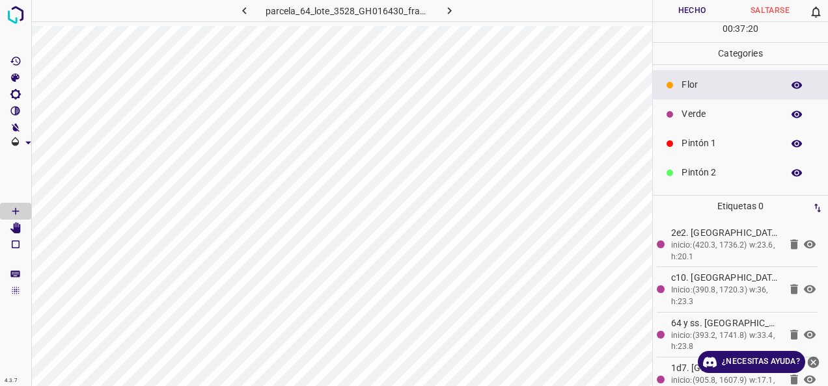
click at [709, 109] on p "Verde" at bounding box center [728, 114] width 94 height 14
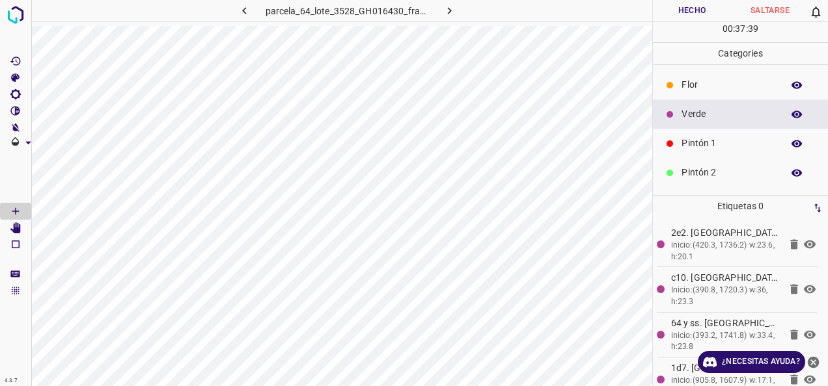
click at [699, 144] on p "Pintón 1" at bounding box center [728, 144] width 94 height 14
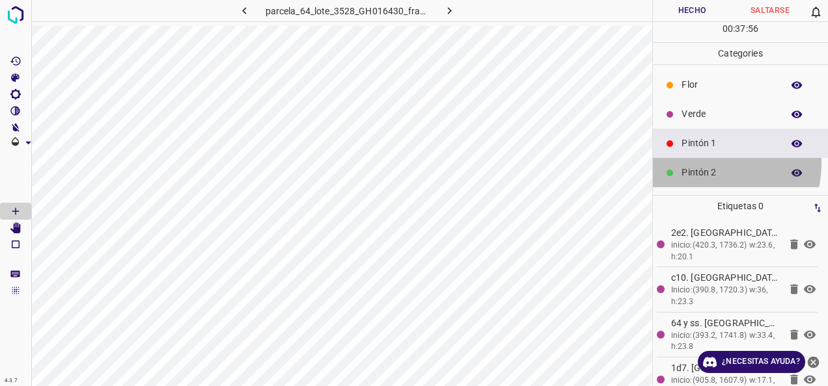
click at [705, 163] on div "Pintón 2" at bounding box center [740, 172] width 175 height 29
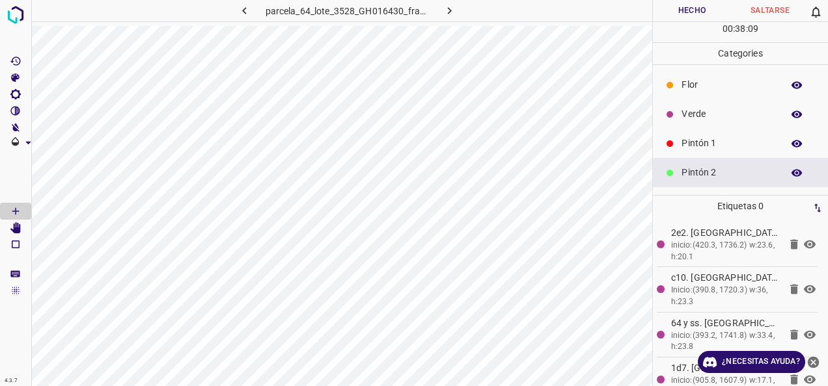
click at [698, 113] on p "Verde" at bounding box center [728, 114] width 94 height 14
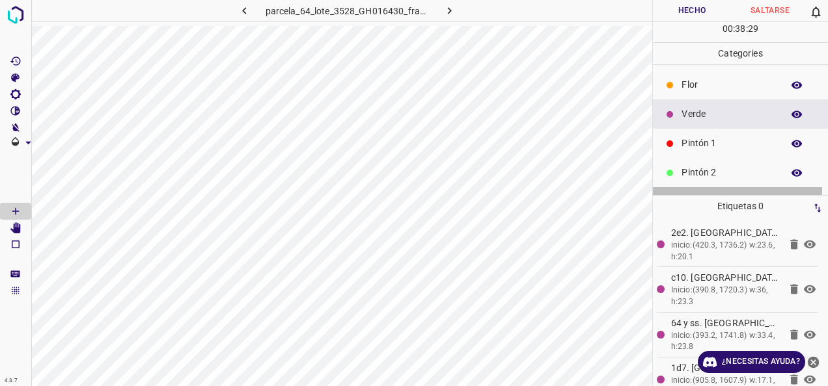
click at [702, 188] on div "Pintón 3" at bounding box center [740, 201] width 175 height 29
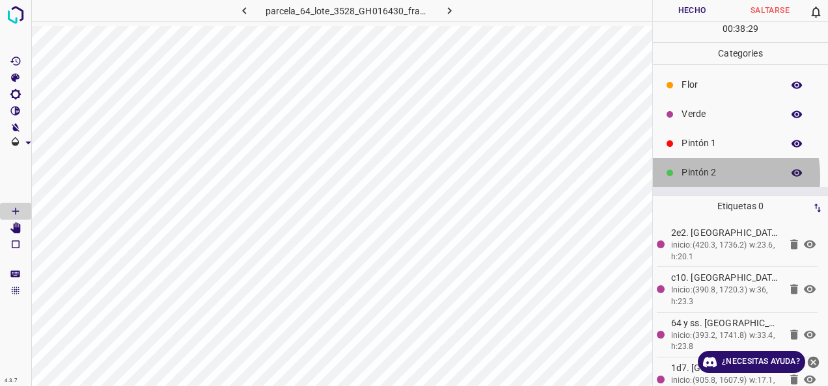
click at [699, 176] on p "Pintón 2" at bounding box center [728, 173] width 94 height 14
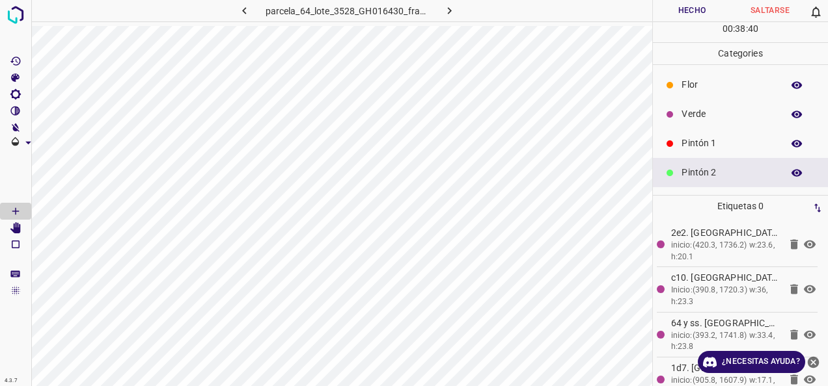
click at [716, 120] on p "Verde" at bounding box center [728, 114] width 94 height 14
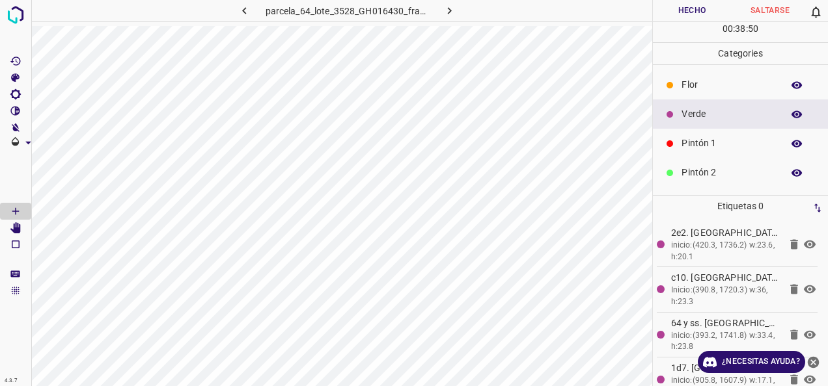
click at [699, 146] on p "Pintón 1" at bounding box center [728, 144] width 94 height 14
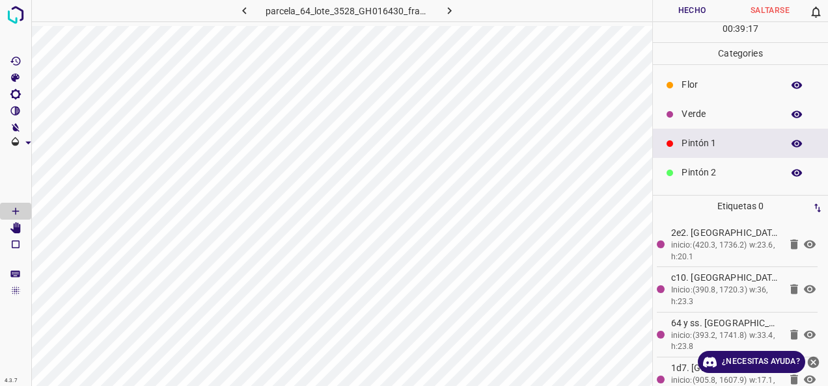
click at [684, 13] on button "Hecho" at bounding box center [692, 10] width 78 height 21
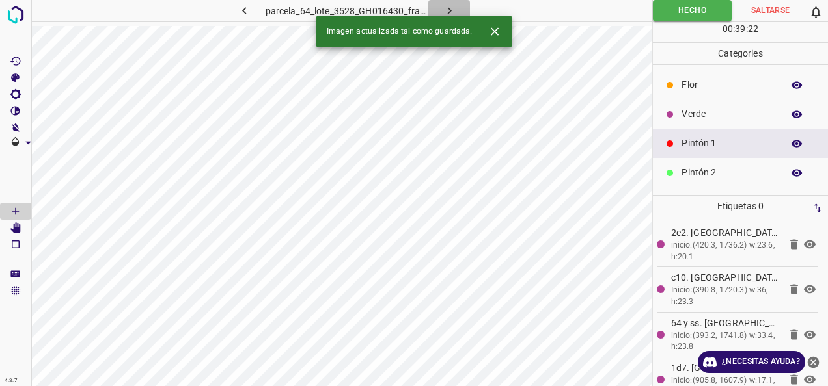
click at [454, 7] on icon "button" at bounding box center [449, 11] width 14 height 14
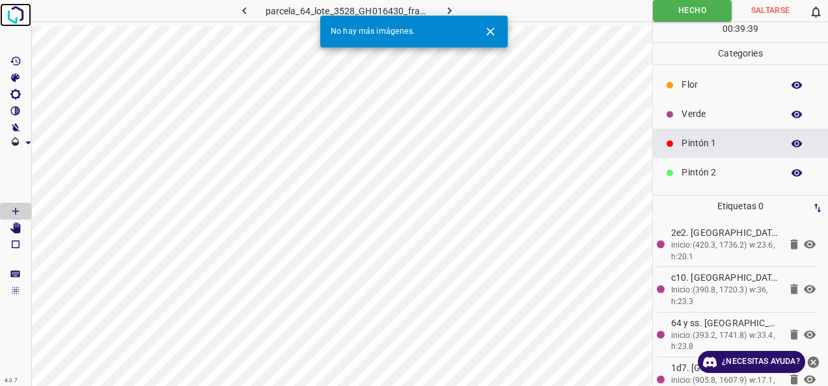
click at [9, 7] on img at bounding box center [15, 14] width 23 height 23
